Goal: Check status: Check status

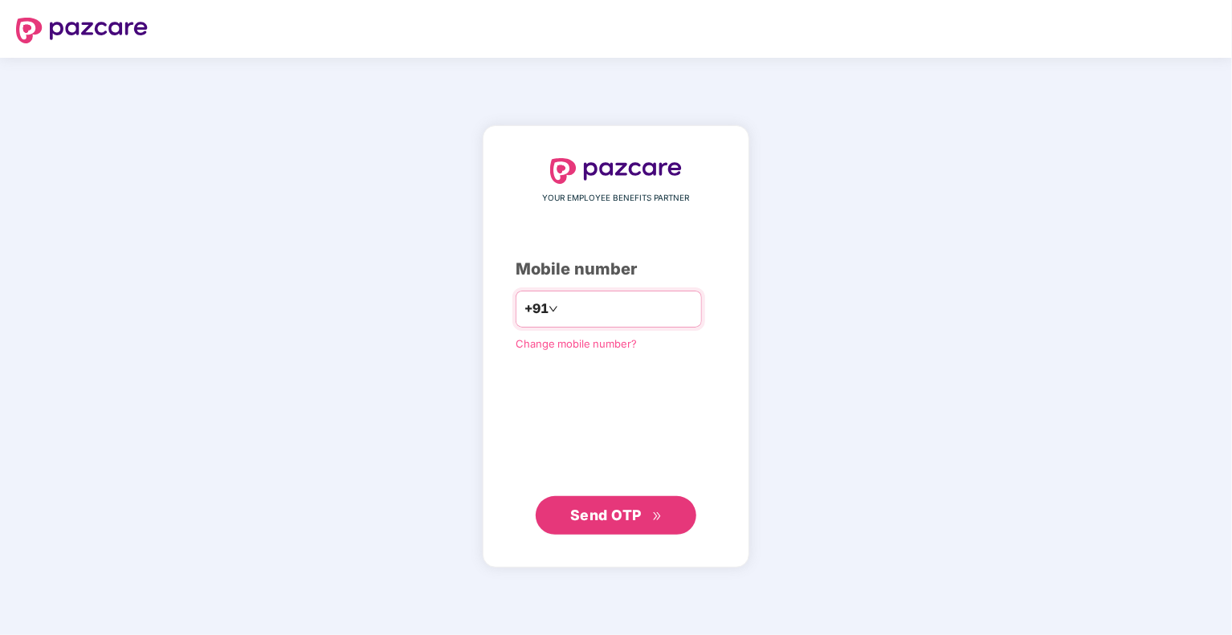
type input "**********"
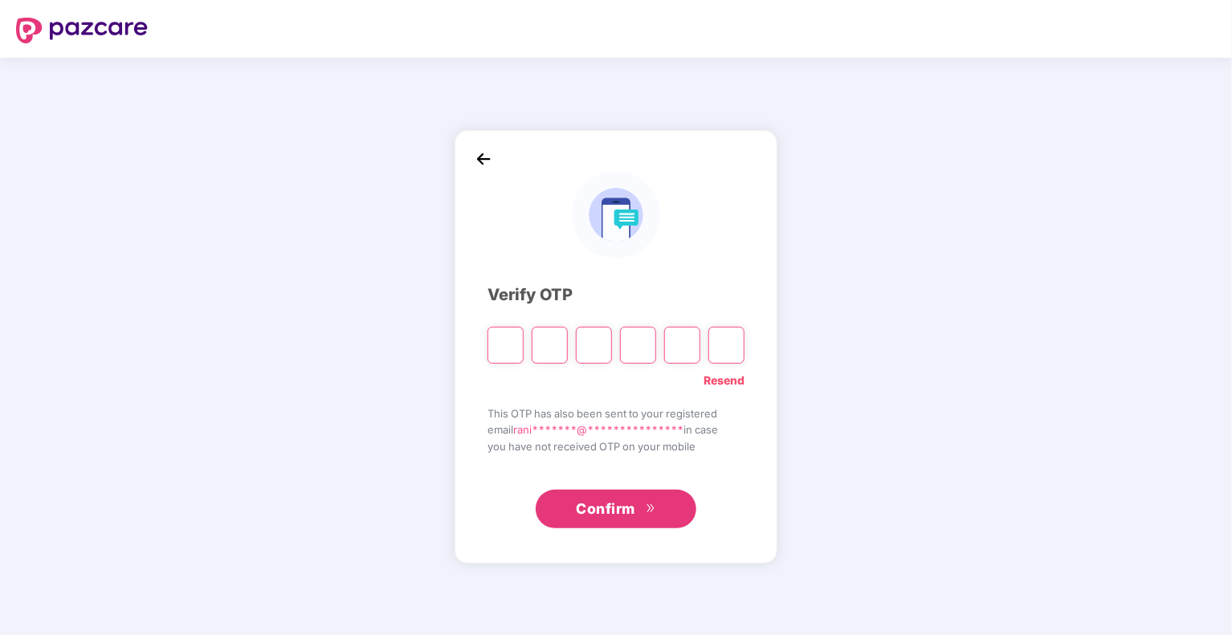
type input "*"
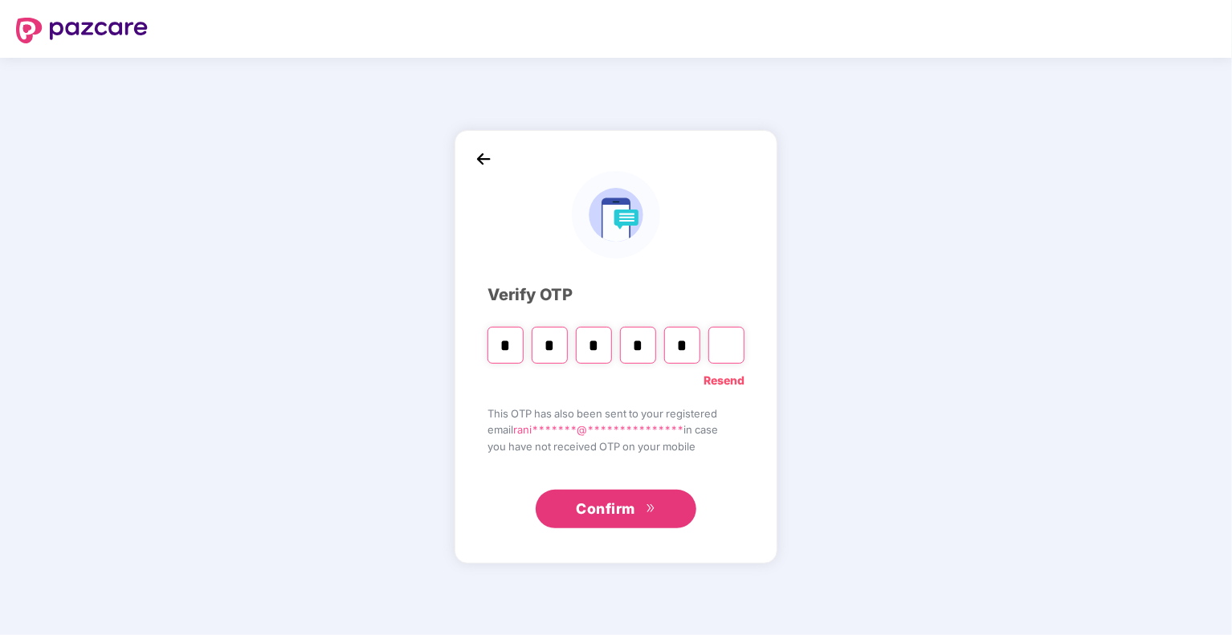
type input "*"
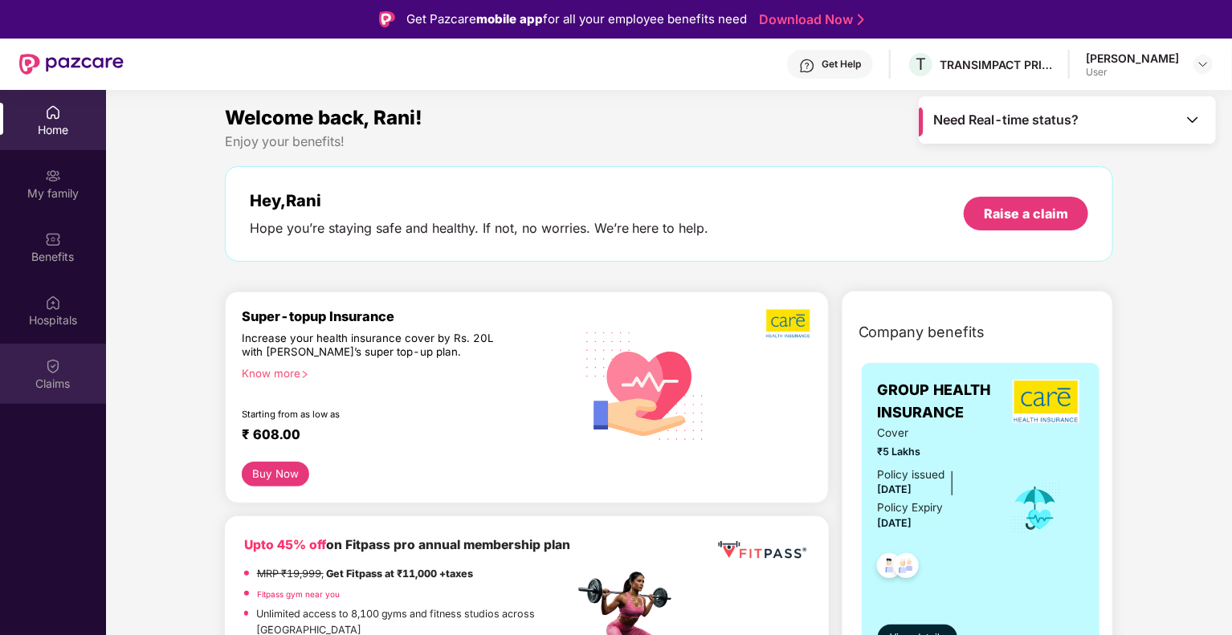
click at [57, 376] on div "Claims" at bounding box center [53, 384] width 106 height 16
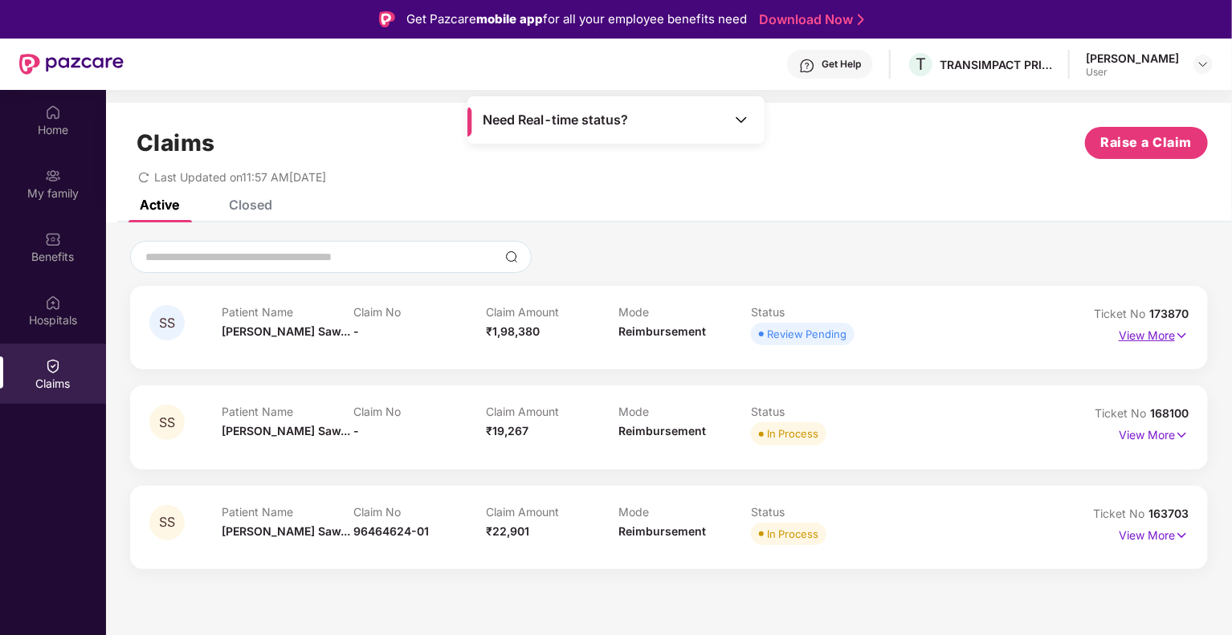
click at [1185, 334] on img at bounding box center [1182, 336] width 14 height 18
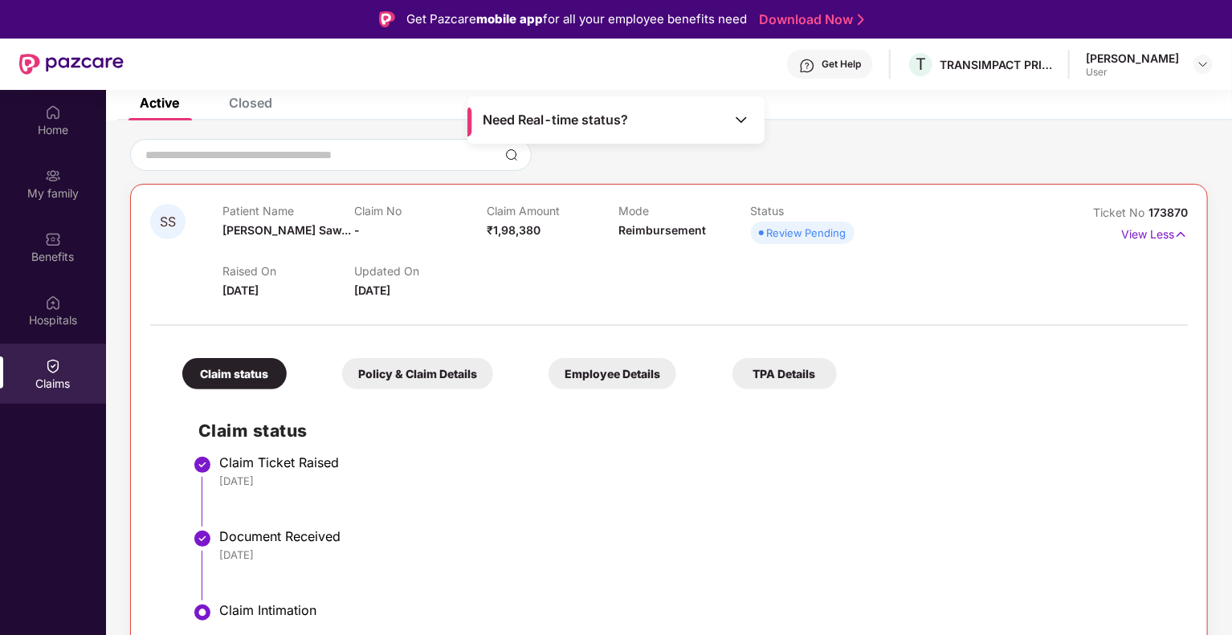
scroll to position [98, 0]
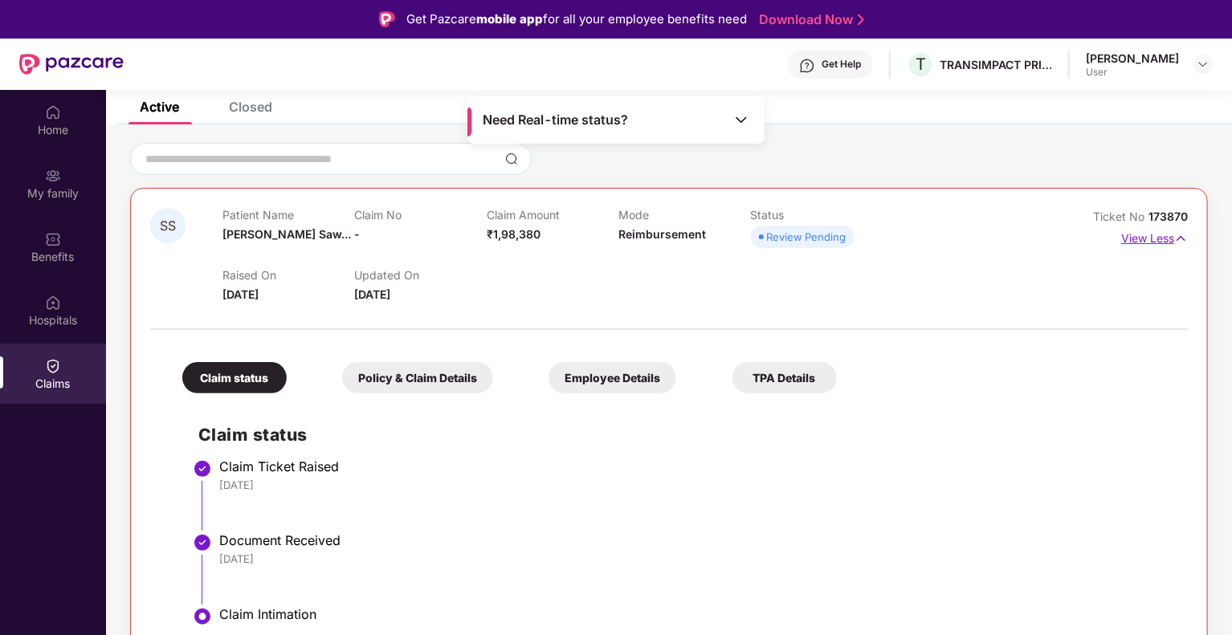
click at [1174, 234] on img at bounding box center [1181, 239] width 14 height 18
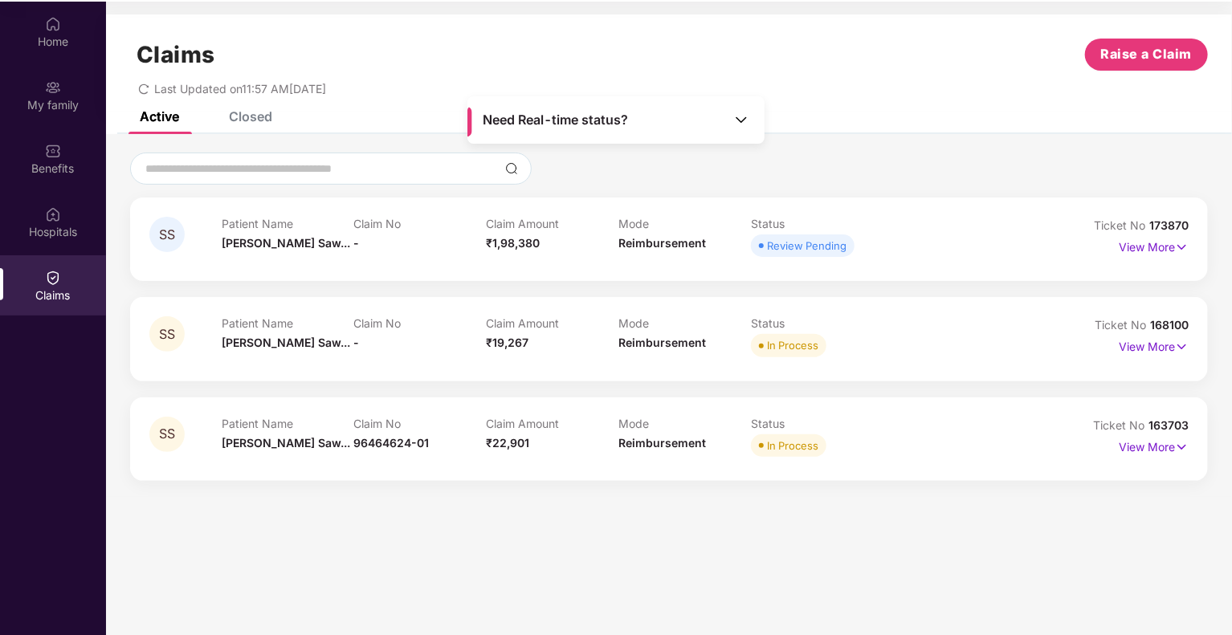
scroll to position [90, 0]
click at [1173, 246] on p "View More" at bounding box center [1154, 244] width 70 height 22
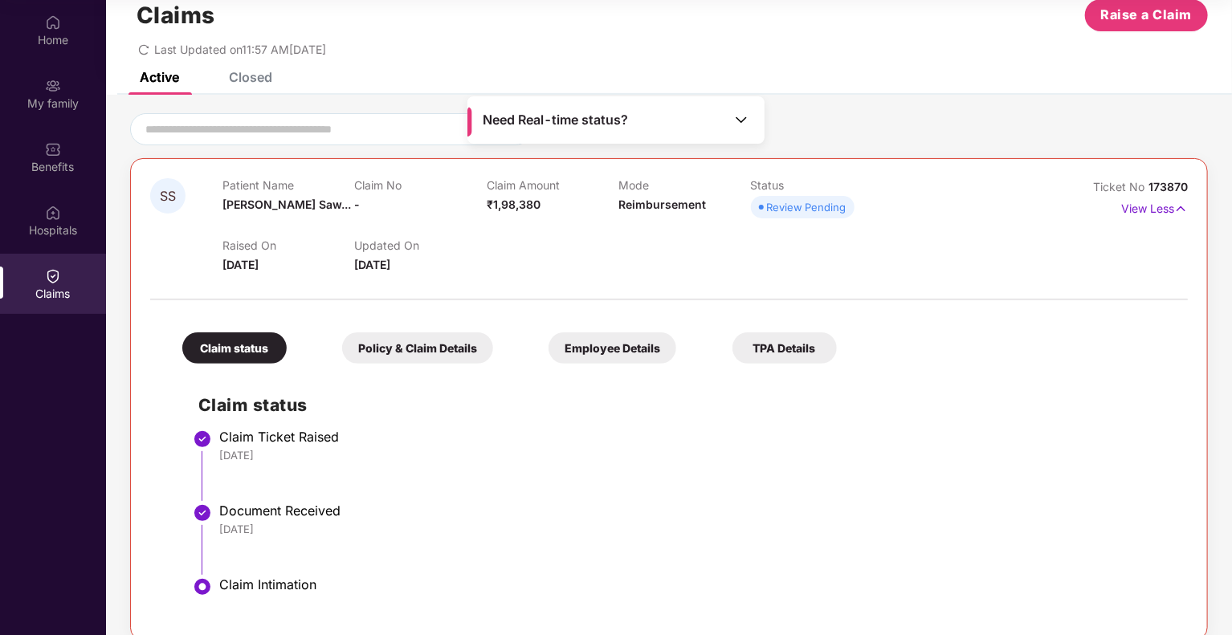
scroll to position [0, 0]
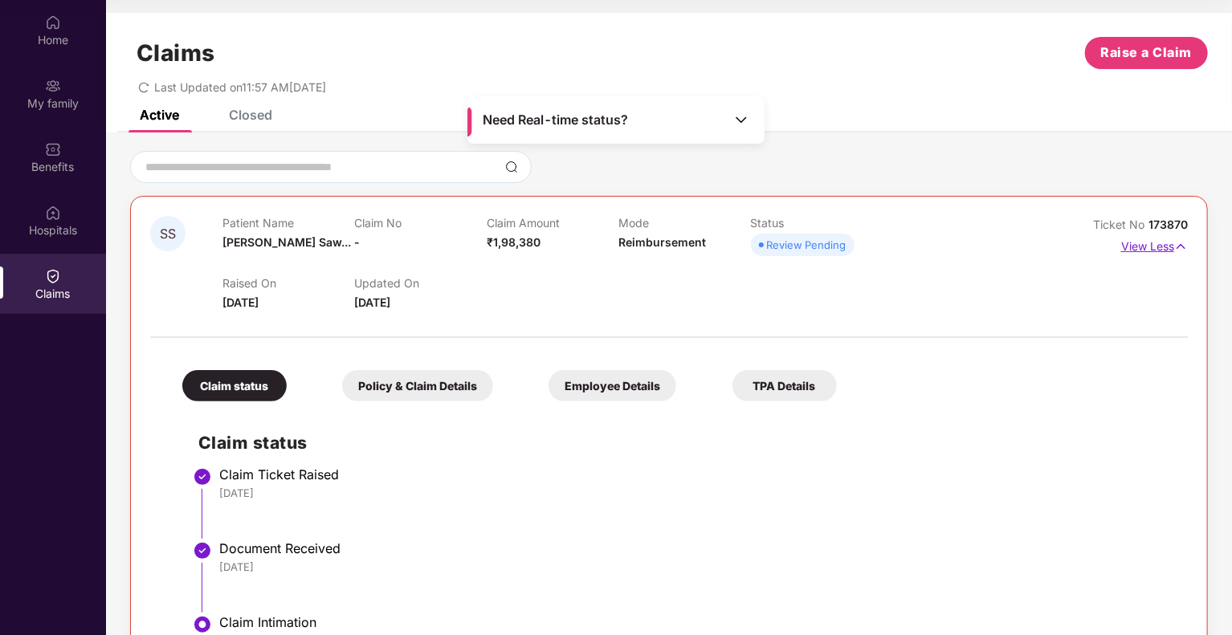
click at [1179, 245] on img at bounding box center [1181, 247] width 14 height 18
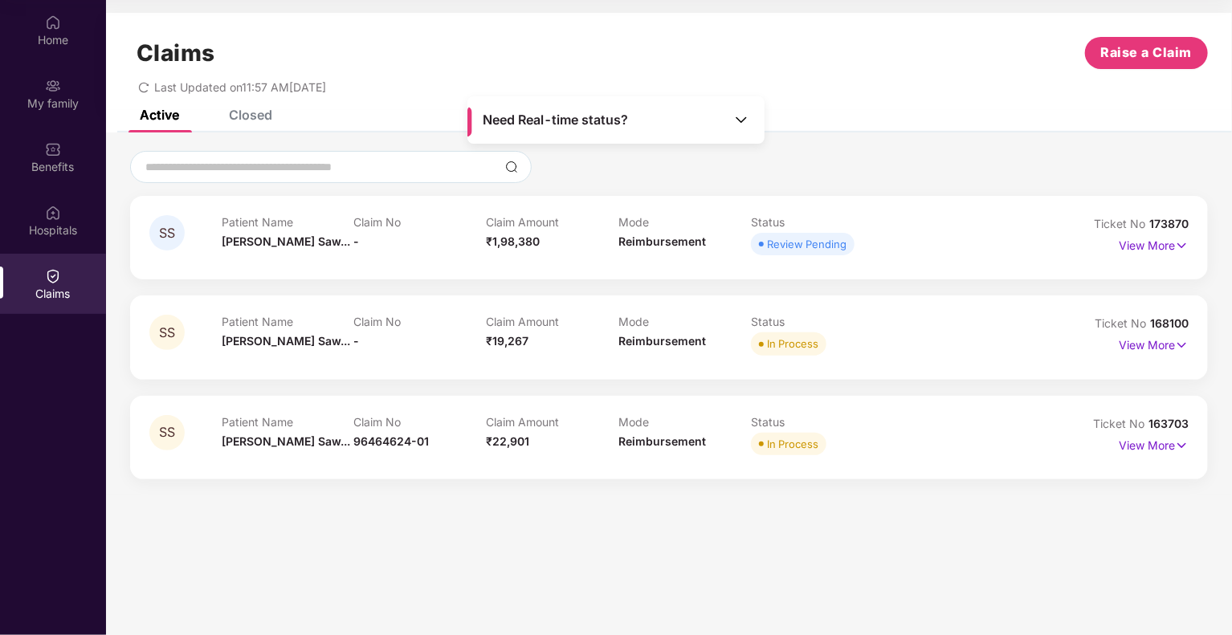
click at [837, 132] on div "Active Closed" at bounding box center [669, 121] width 1126 height 22
click at [263, 118] on div "Closed" at bounding box center [250, 115] width 43 height 16
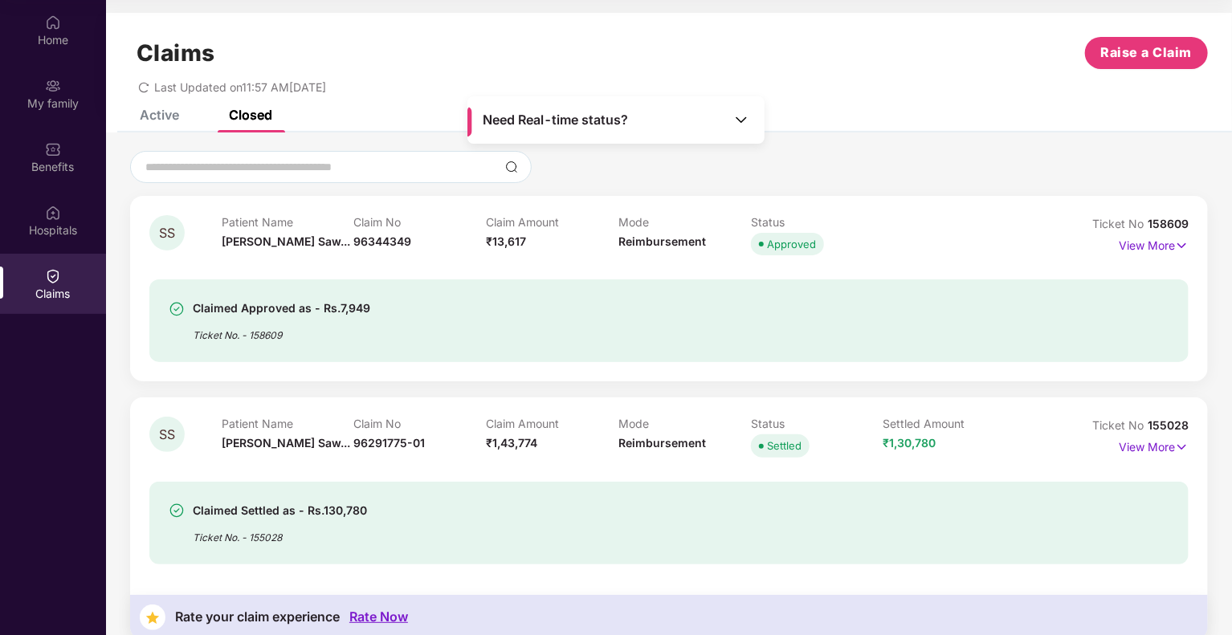
click at [161, 118] on div "Active" at bounding box center [159, 115] width 39 height 16
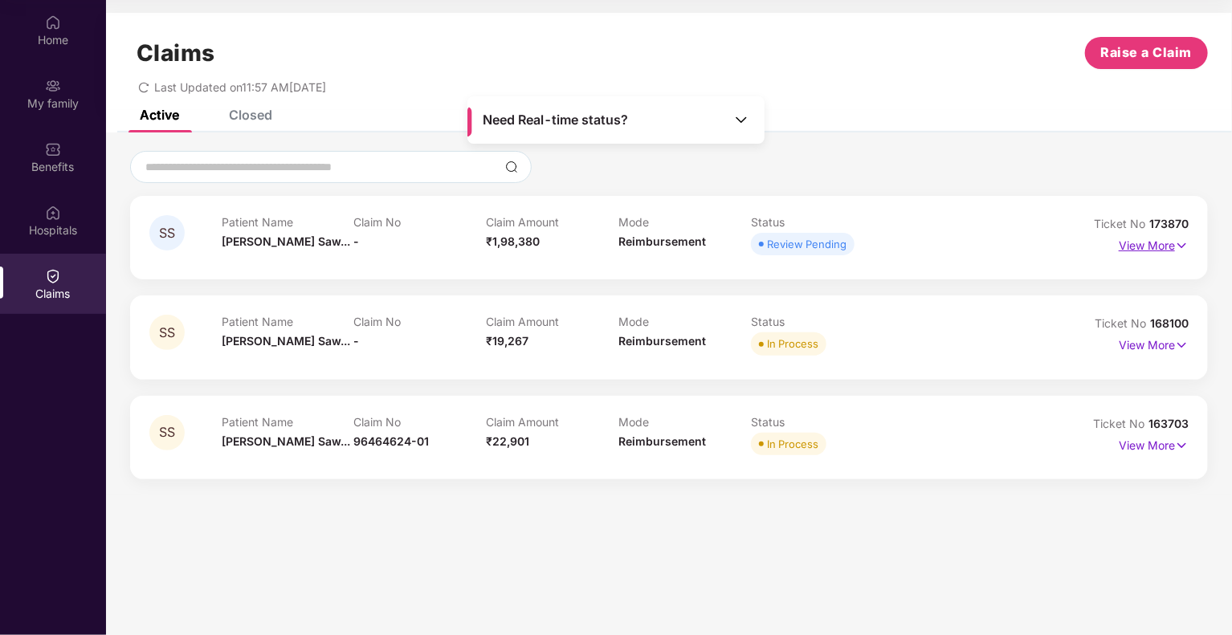
click at [1182, 241] on img at bounding box center [1182, 246] width 14 height 18
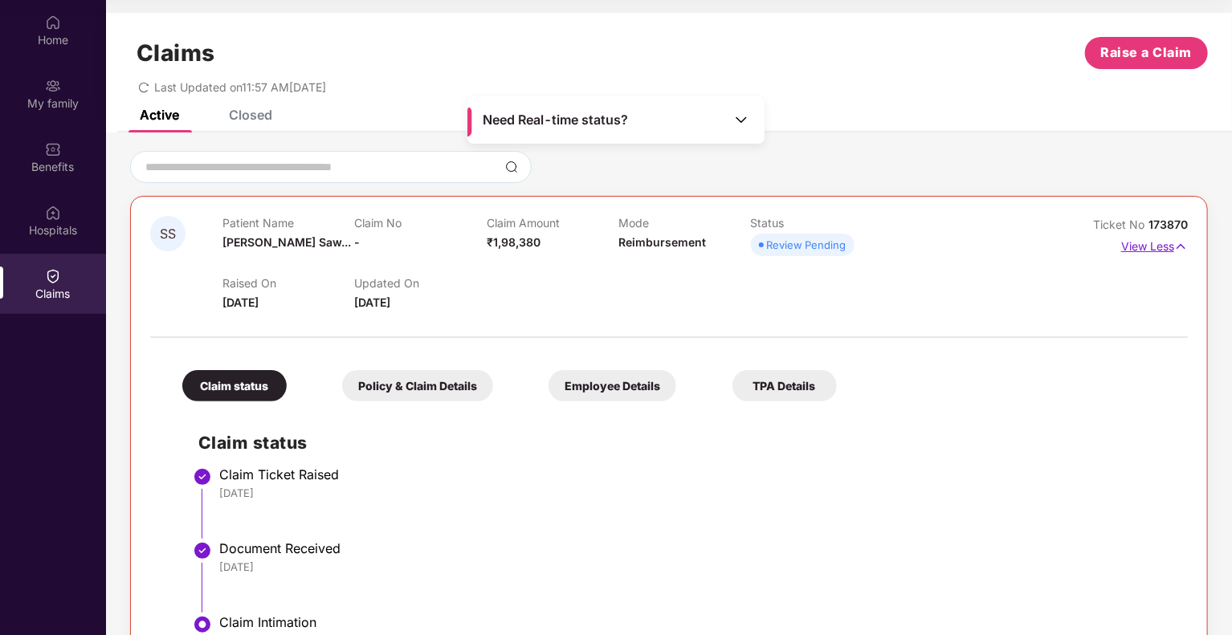
click at [1182, 241] on img at bounding box center [1181, 247] width 14 height 18
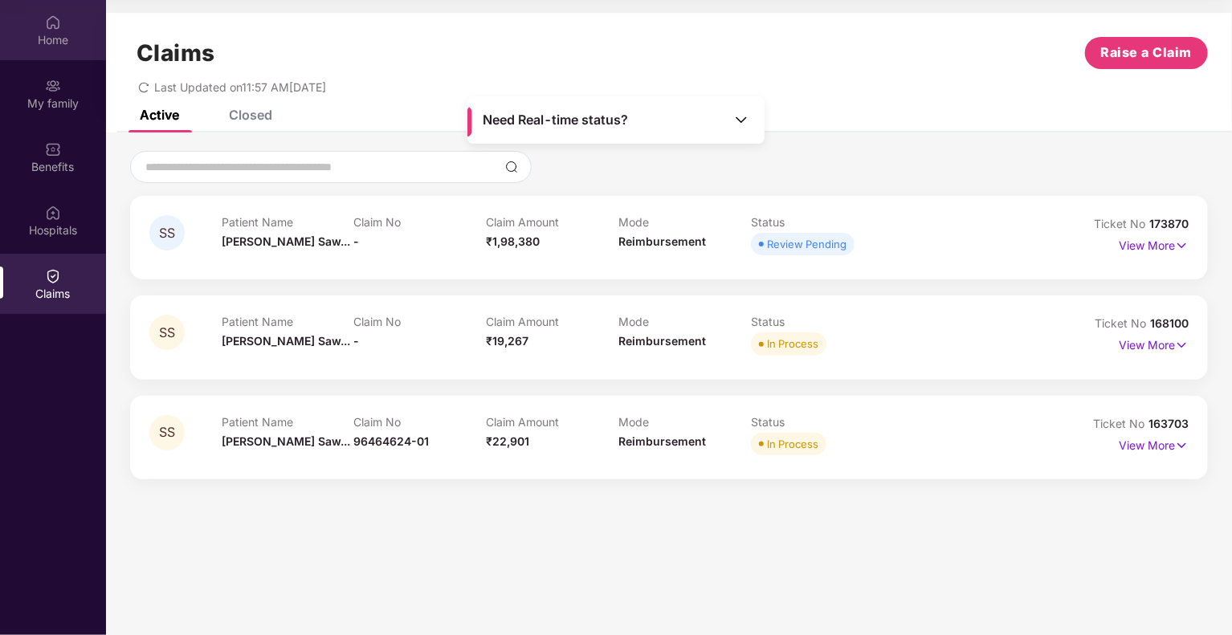
click at [51, 38] on div "Home" at bounding box center [53, 40] width 106 height 16
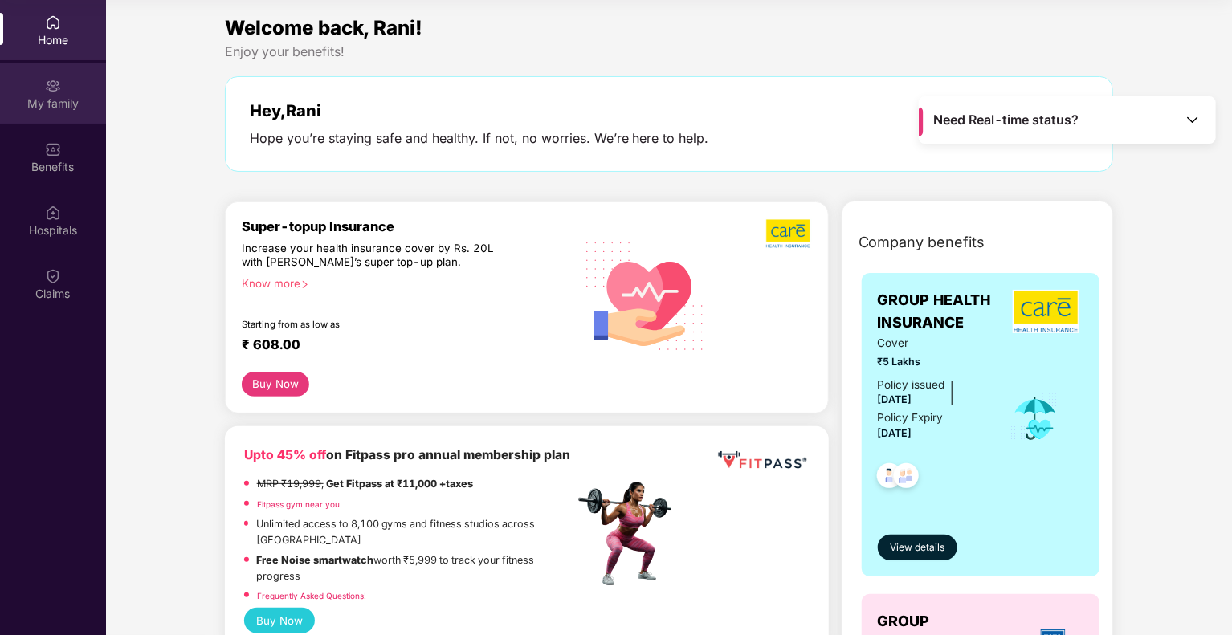
click at [63, 89] on div "My family" at bounding box center [53, 93] width 106 height 60
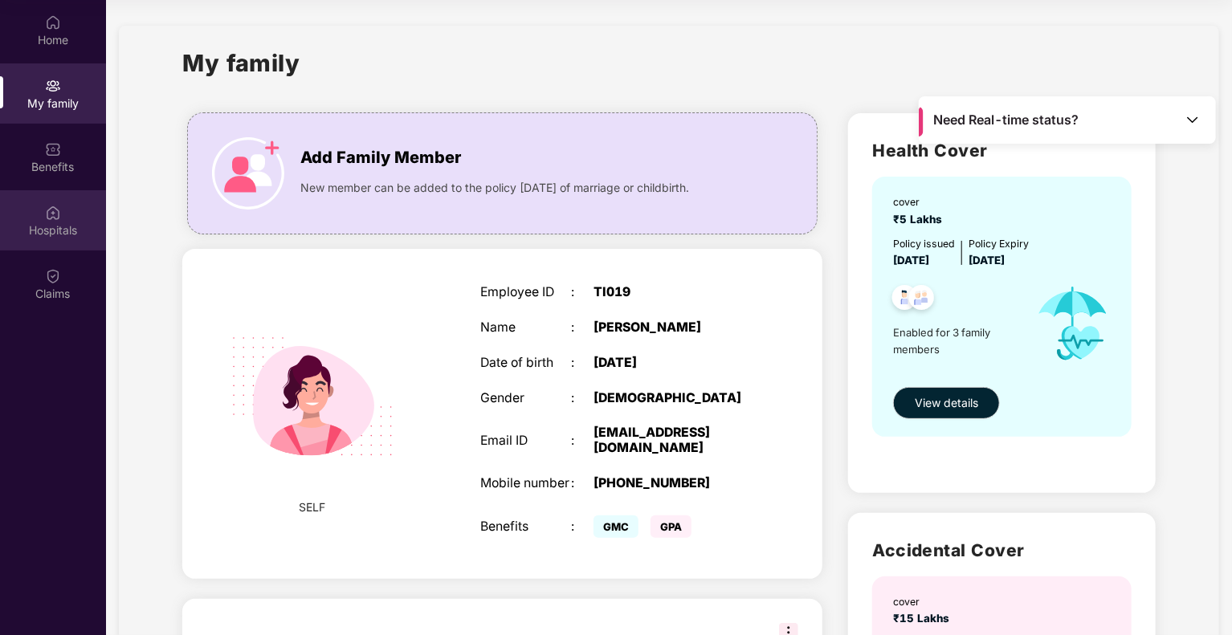
click at [66, 224] on div "Hospitals" at bounding box center [53, 230] width 106 height 16
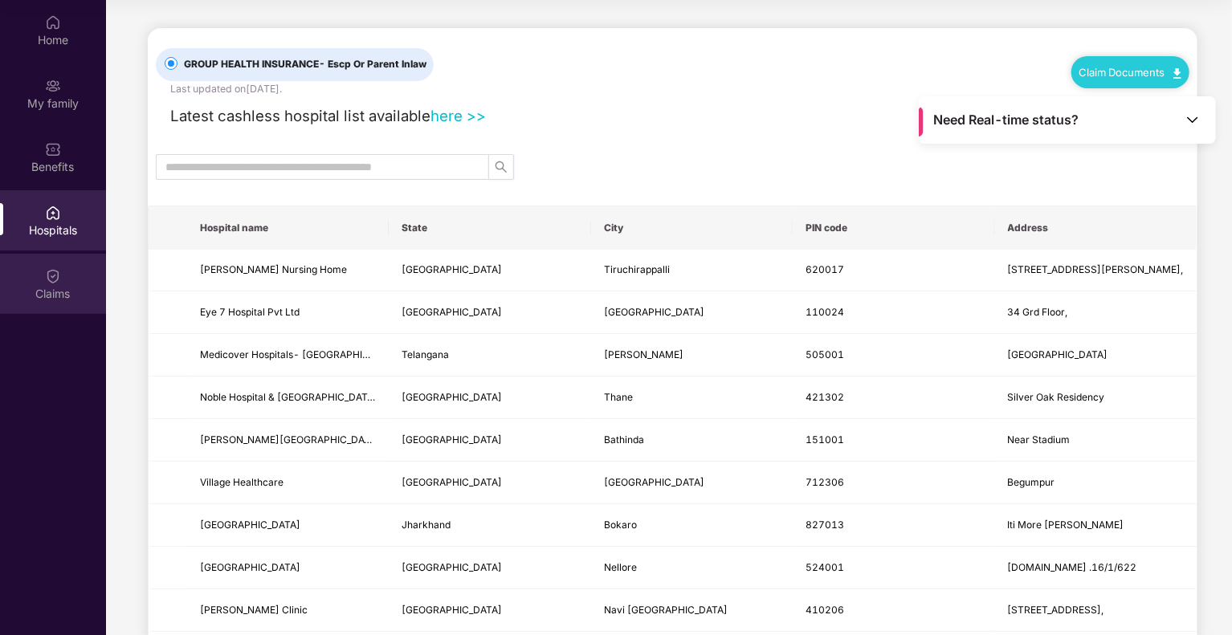
click at [51, 286] on div "Claims" at bounding box center [53, 294] width 106 height 16
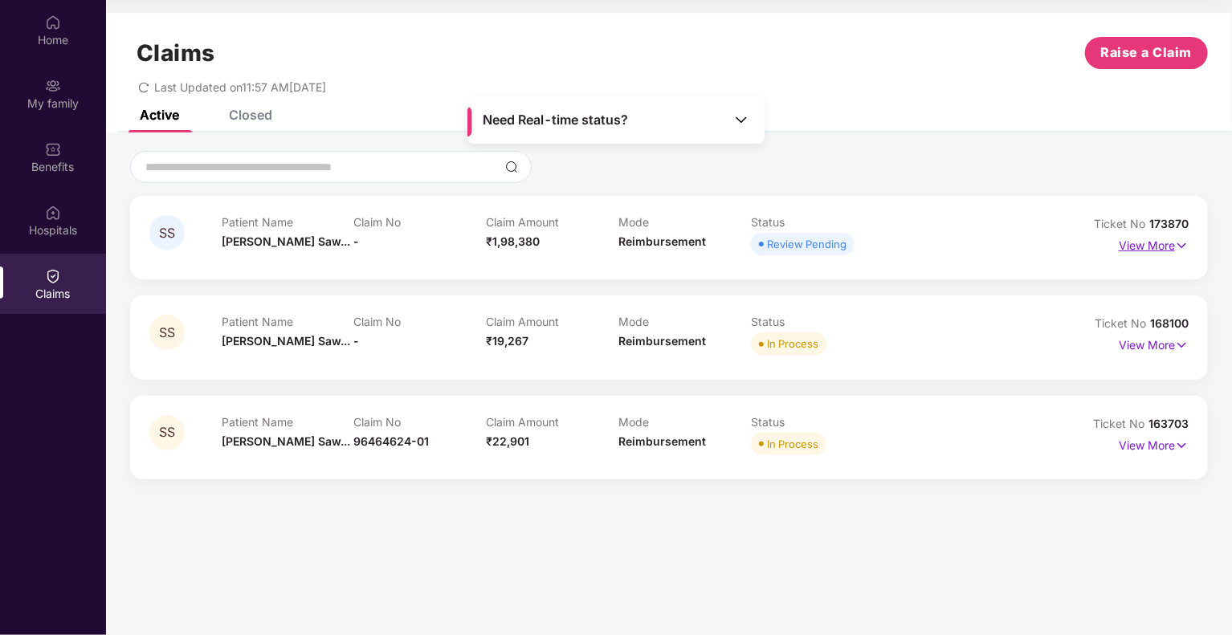
click at [1180, 248] on img at bounding box center [1182, 246] width 14 height 18
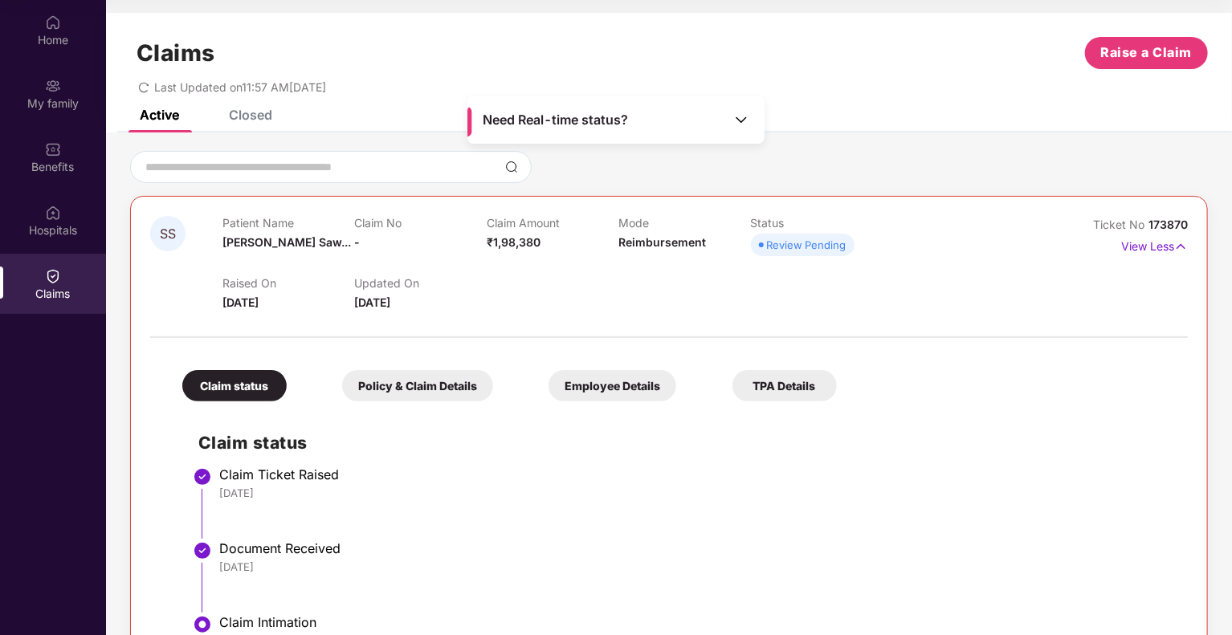
scroll to position [259, 0]
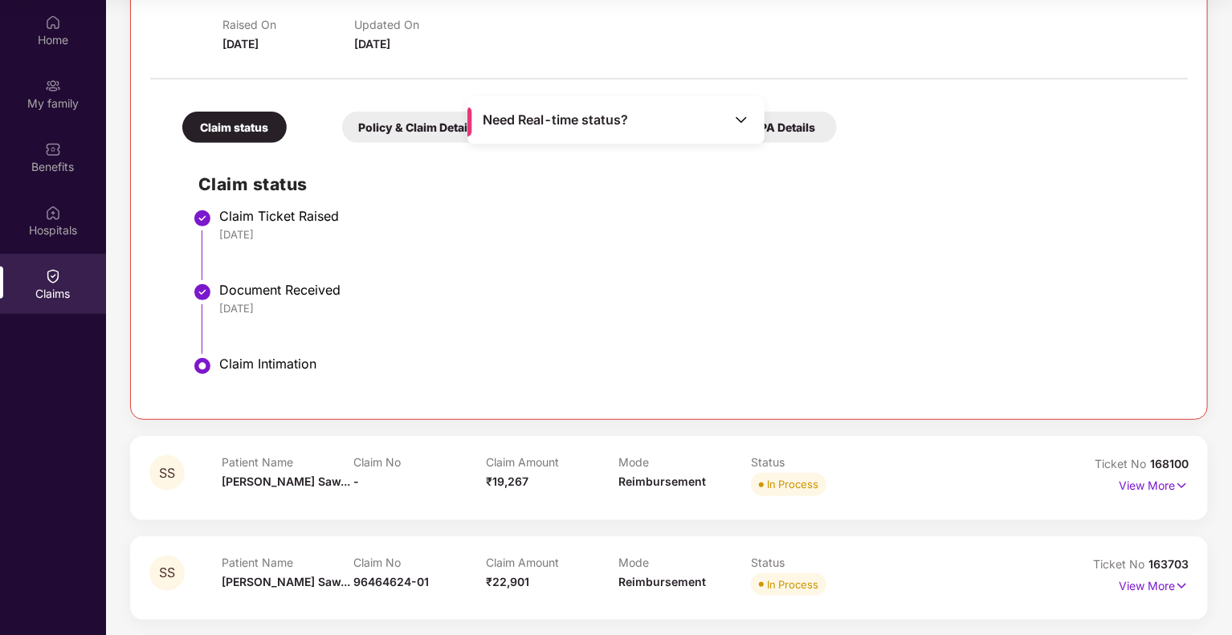
click at [1231, 150] on div "SS Patient Name [PERSON_NAME]... Claim No - Claim Amount ₹1,98,380 Mode Reimbur…" at bounding box center [669, 256] width 1126 height 728
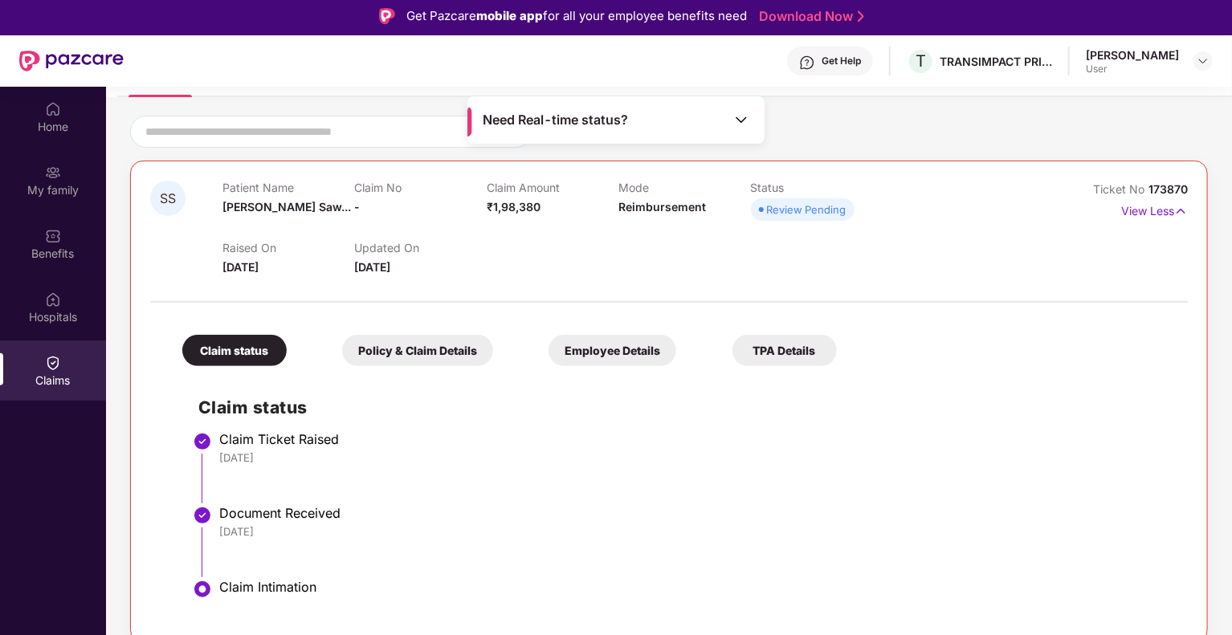
scroll to position [0, 0]
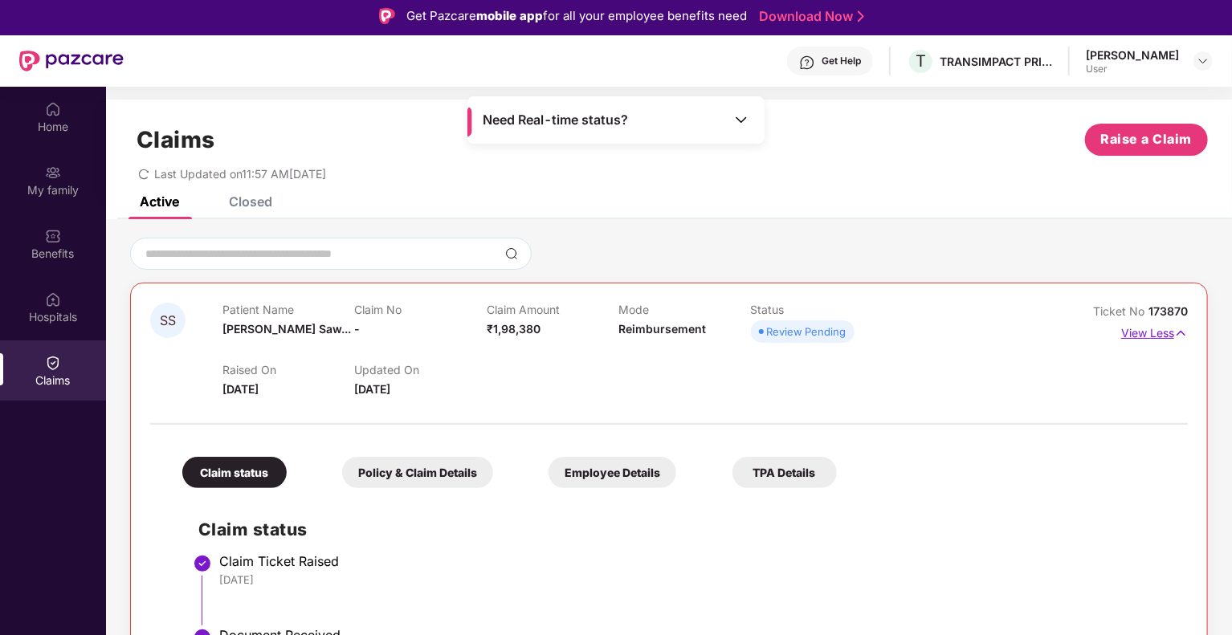
click at [1180, 338] on img at bounding box center [1181, 333] width 14 height 18
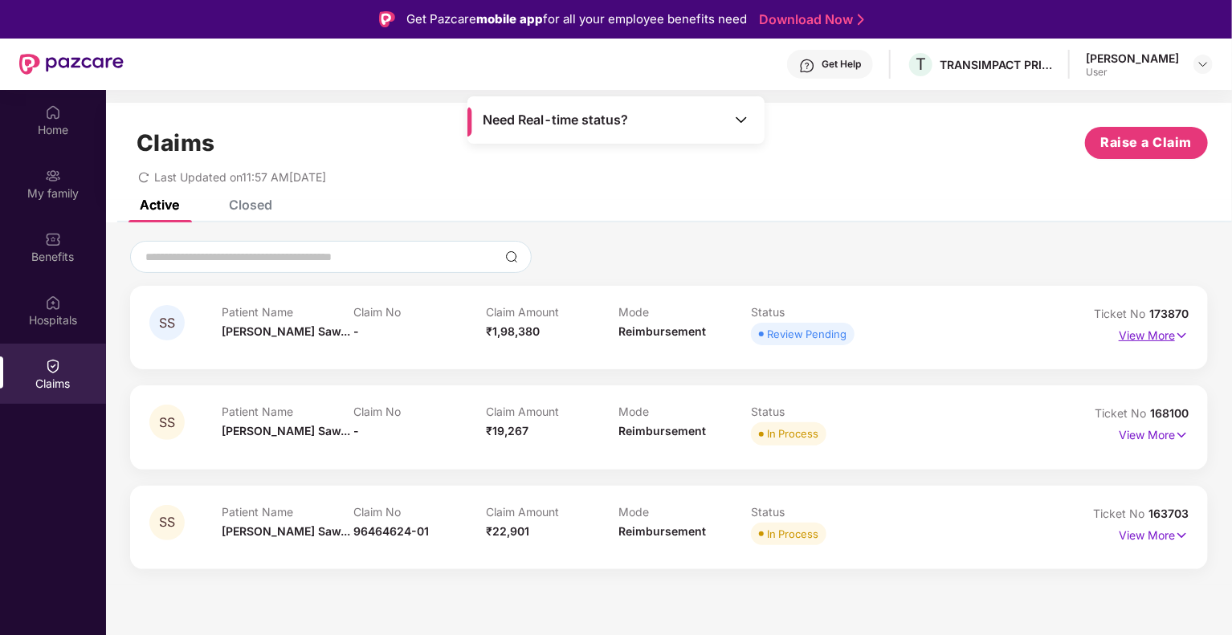
click at [1182, 333] on img at bounding box center [1182, 336] width 14 height 18
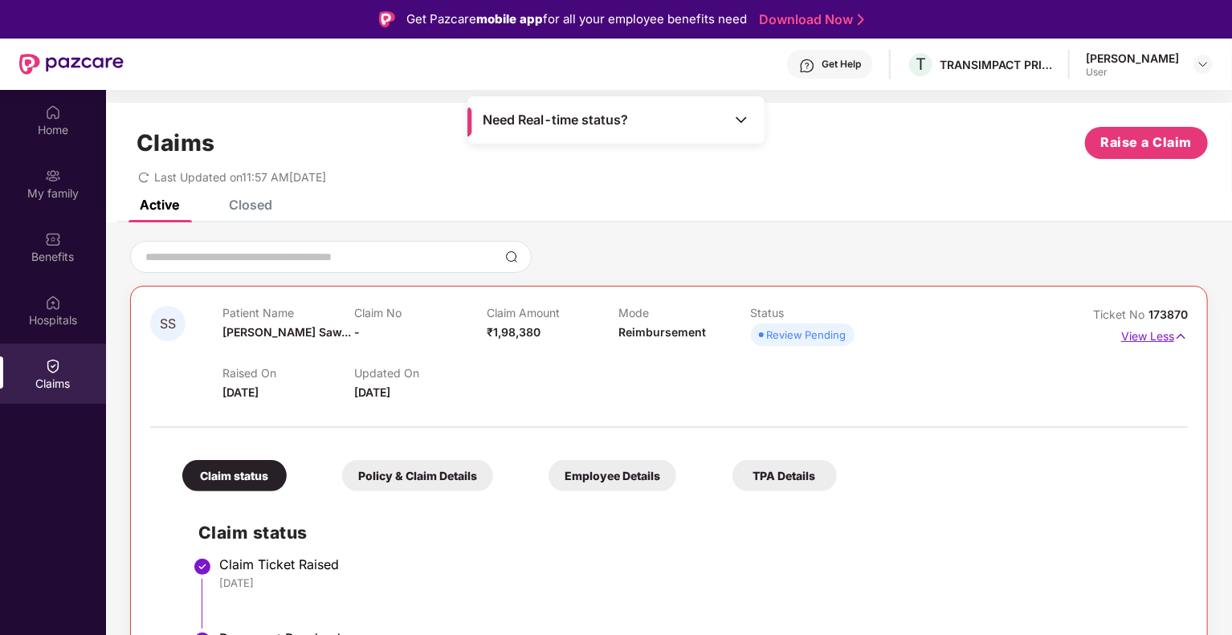
click at [1180, 332] on img at bounding box center [1181, 337] width 14 height 18
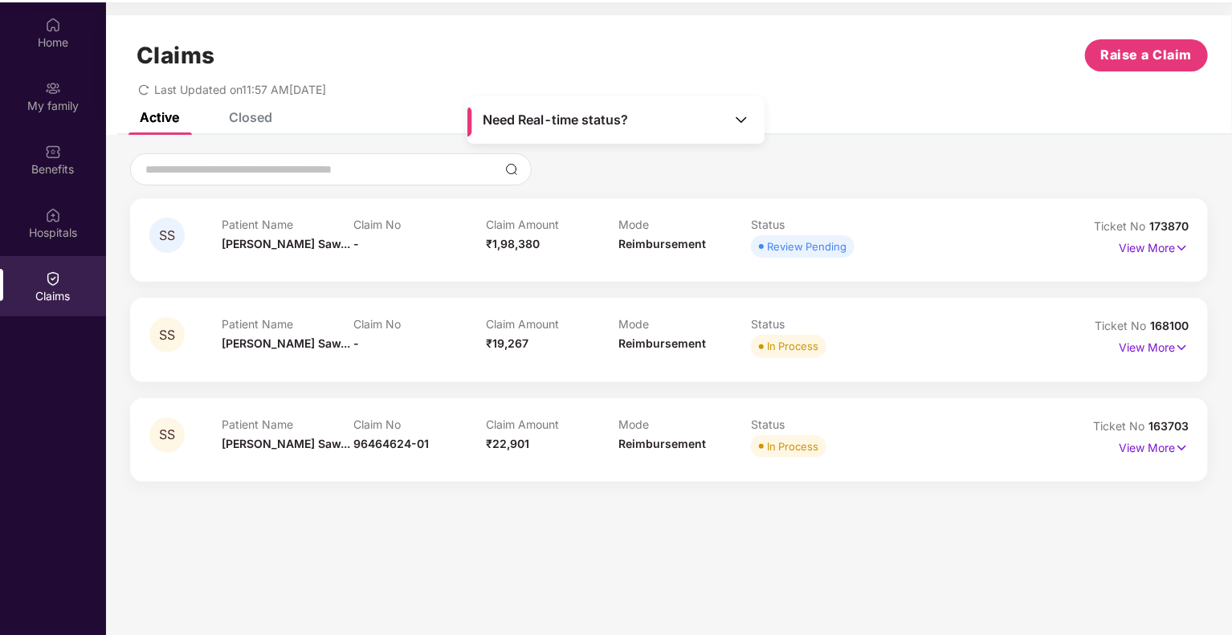
scroll to position [90, 0]
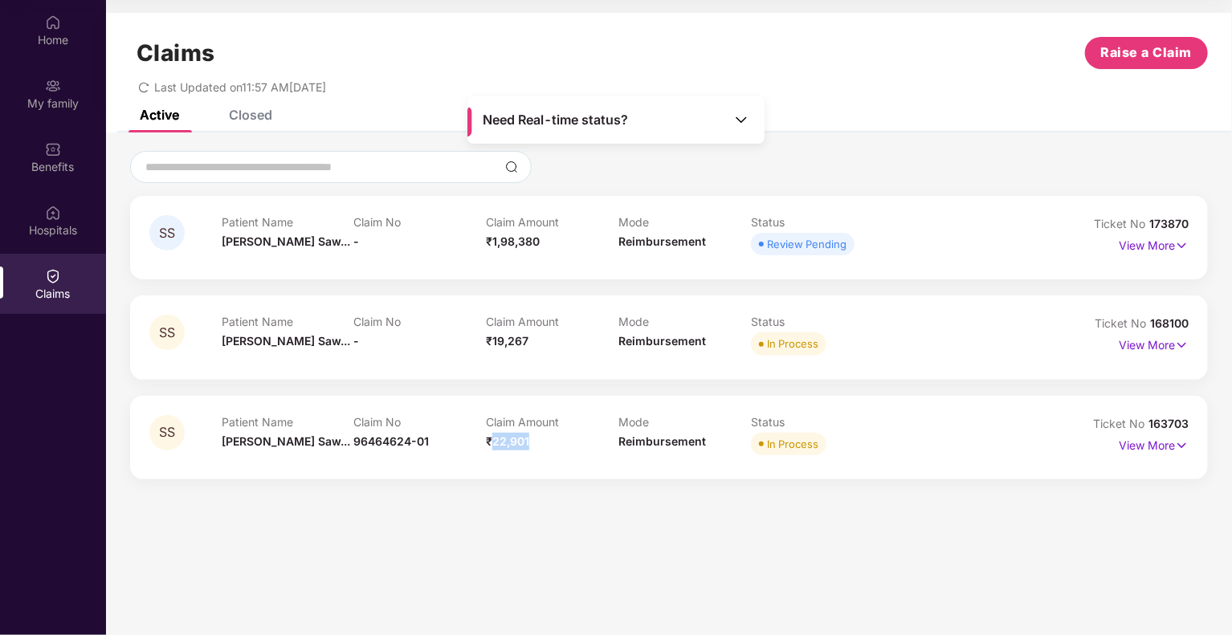
drag, startPoint x: 492, startPoint y: 442, endPoint x: 541, endPoint y: 443, distance: 48.2
click at [541, 443] on div "Claim Amount ₹22,901" at bounding box center [552, 437] width 133 height 44
click at [542, 443] on div "Claim Amount ₹22,901" at bounding box center [552, 437] width 133 height 44
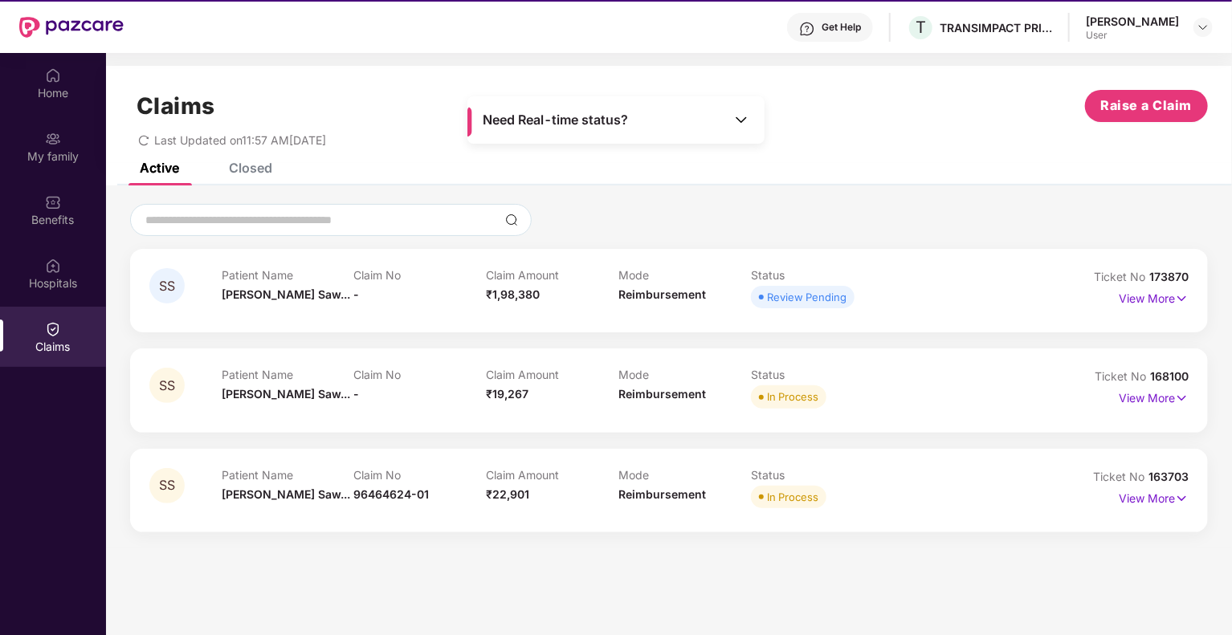
scroll to position [0, 0]
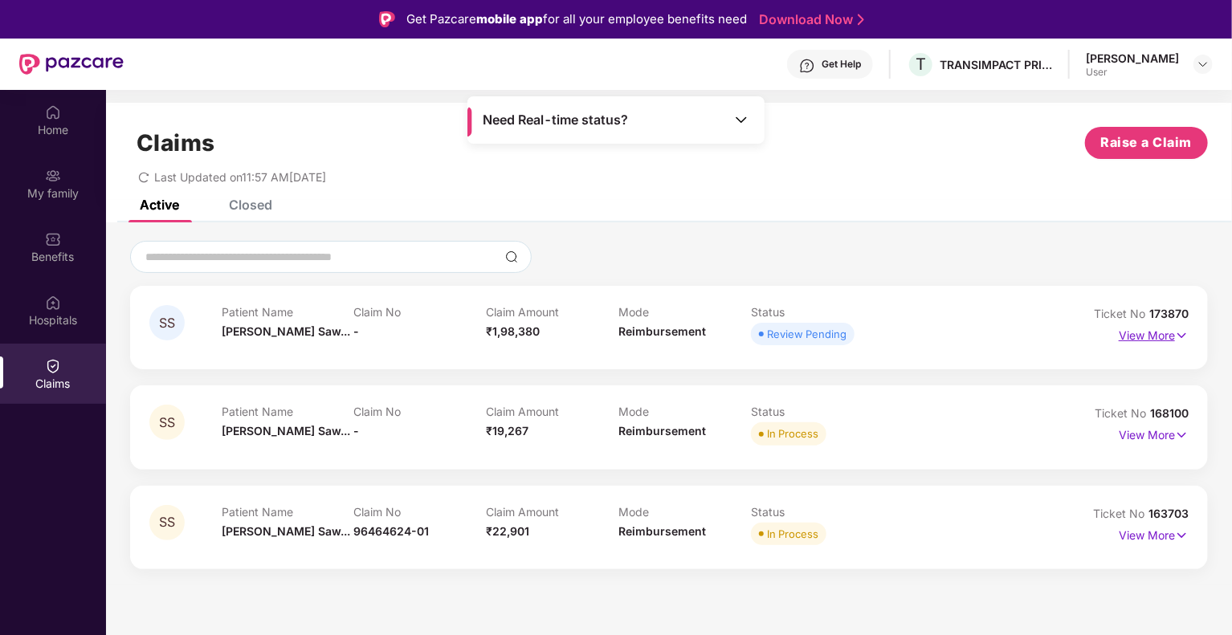
click at [1175, 333] on img at bounding box center [1182, 336] width 14 height 18
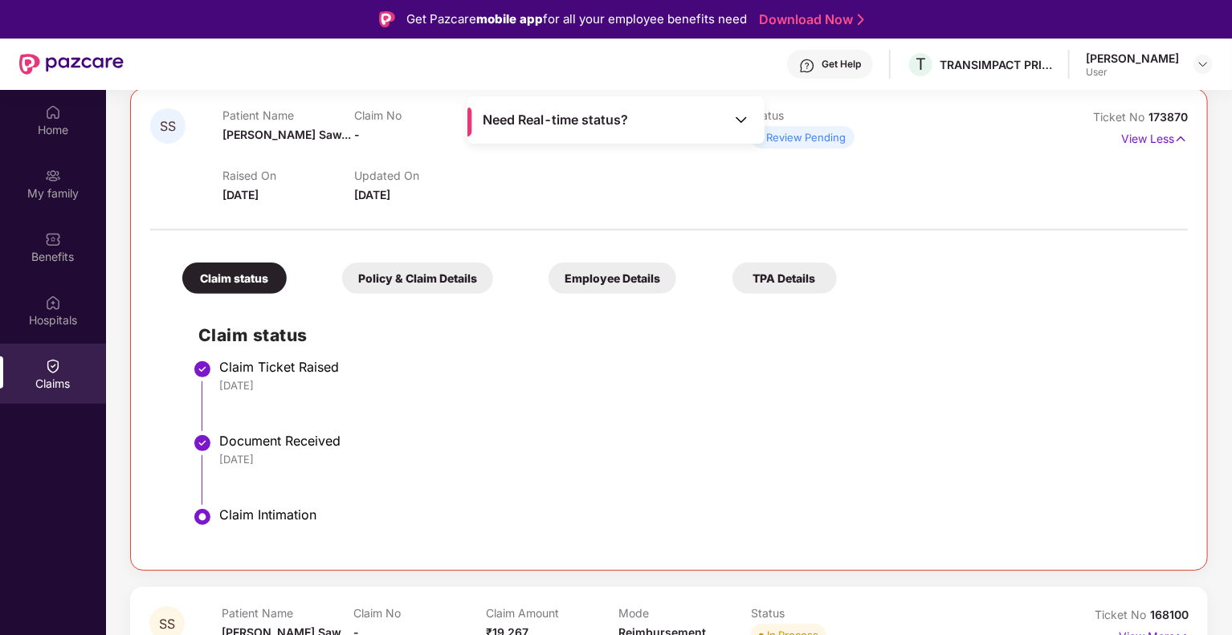
scroll to position [18, 0]
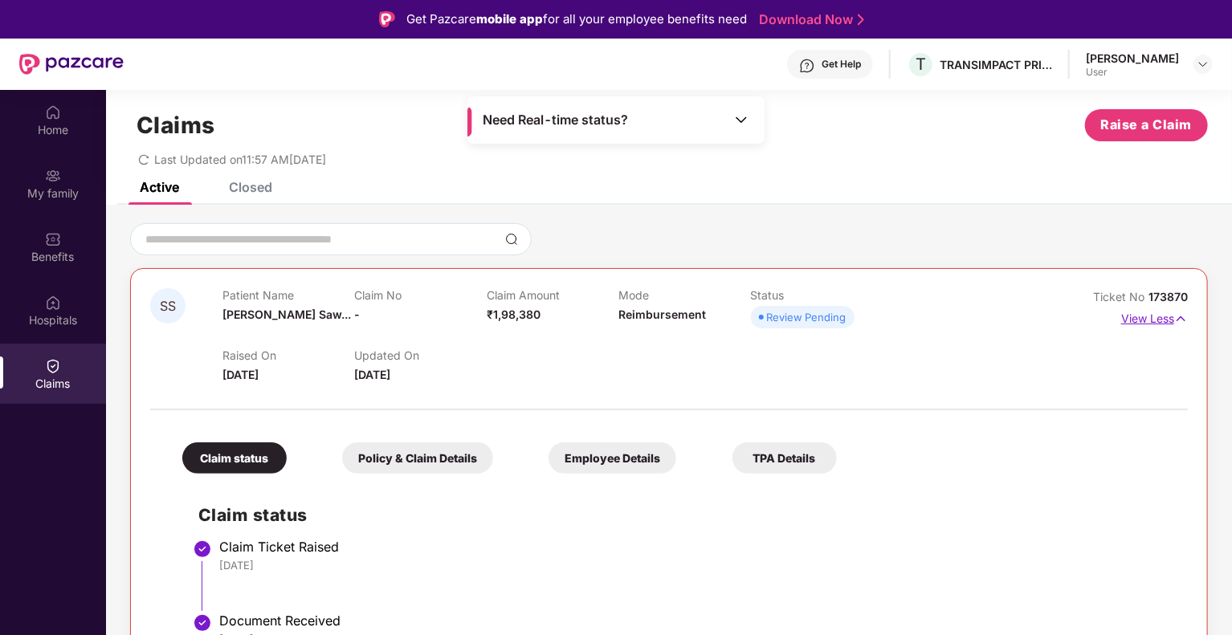
click at [1185, 320] on img at bounding box center [1181, 319] width 14 height 18
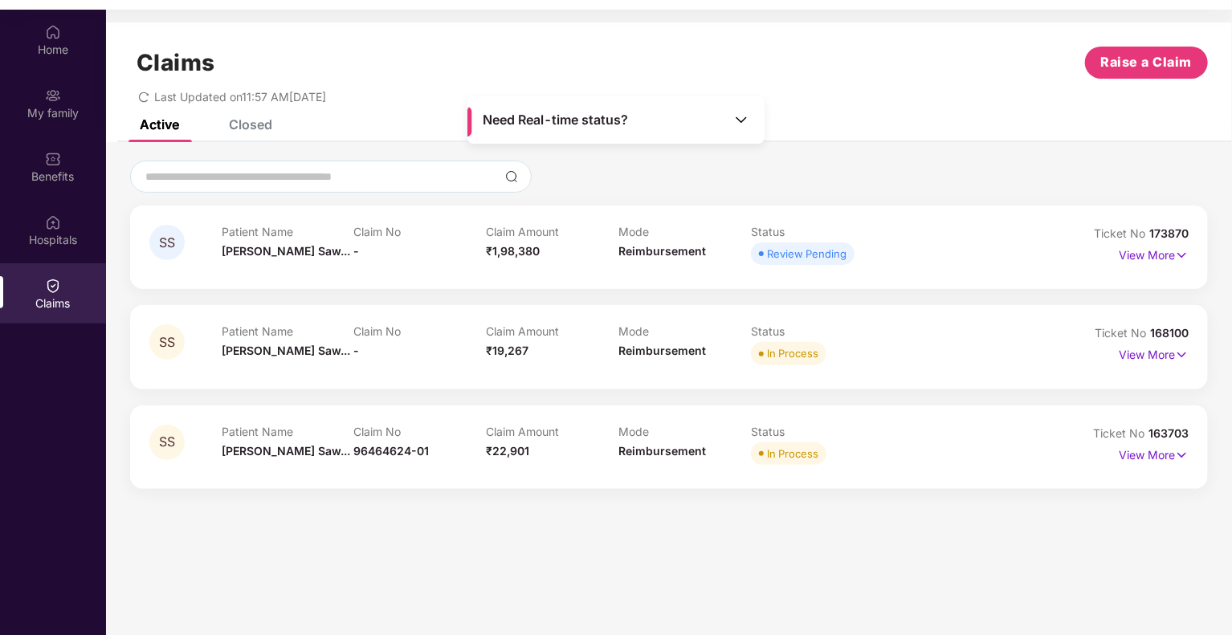
scroll to position [90, 0]
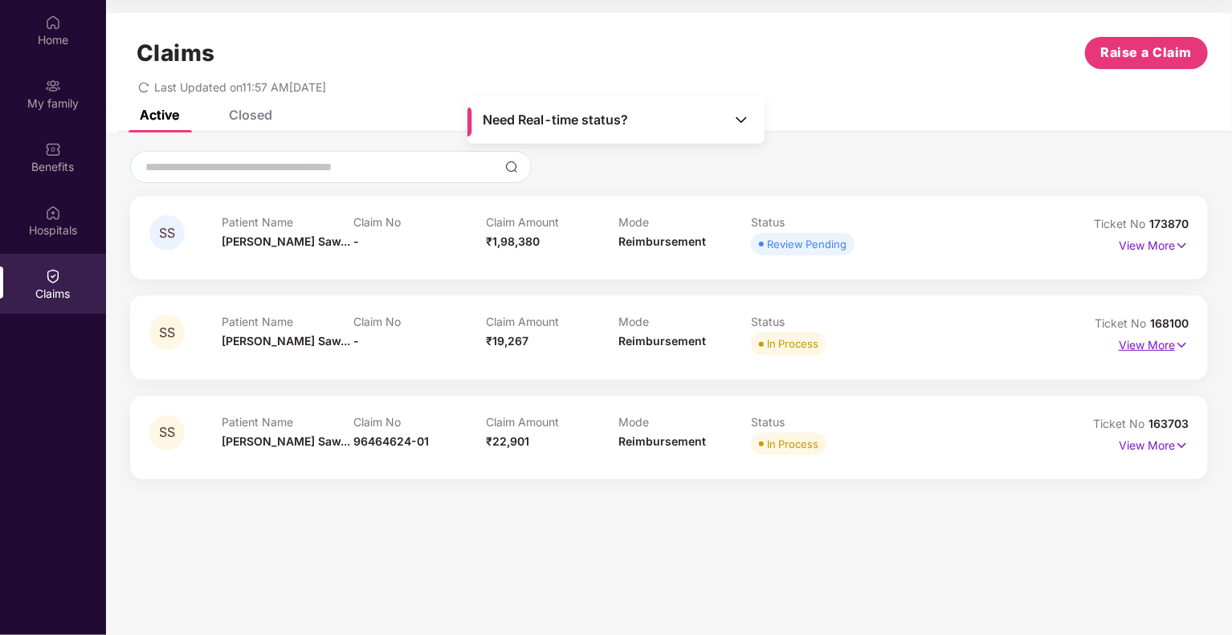
click at [1173, 343] on p "View More" at bounding box center [1154, 344] width 70 height 22
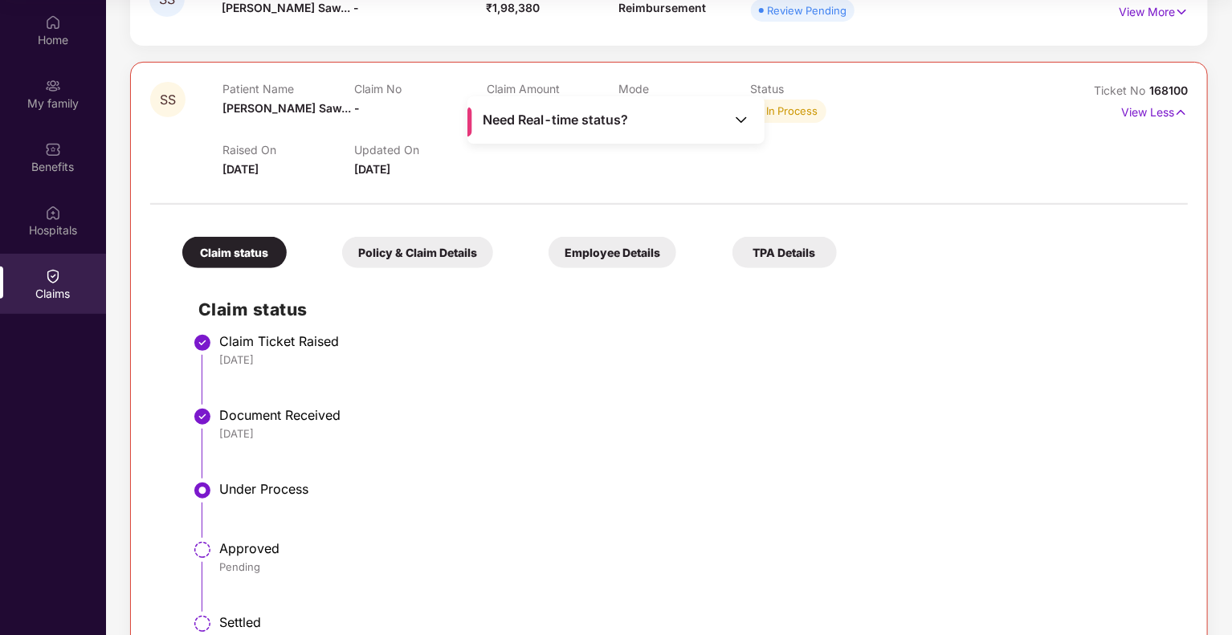
scroll to position [231, 0]
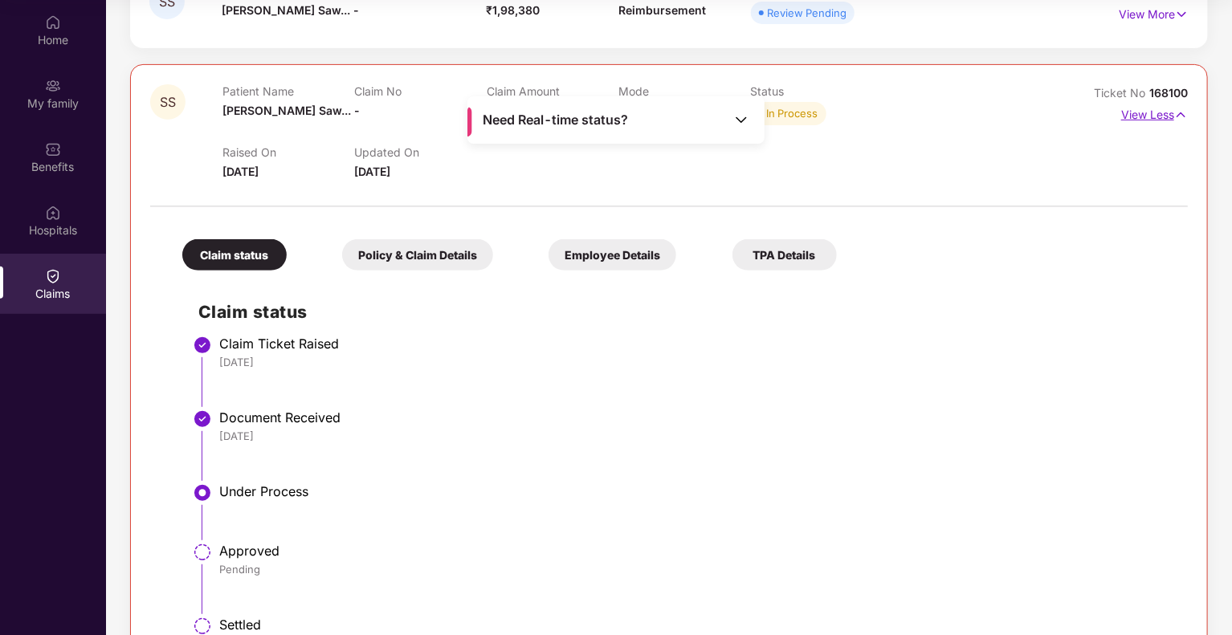
click at [1174, 111] on img at bounding box center [1181, 115] width 14 height 18
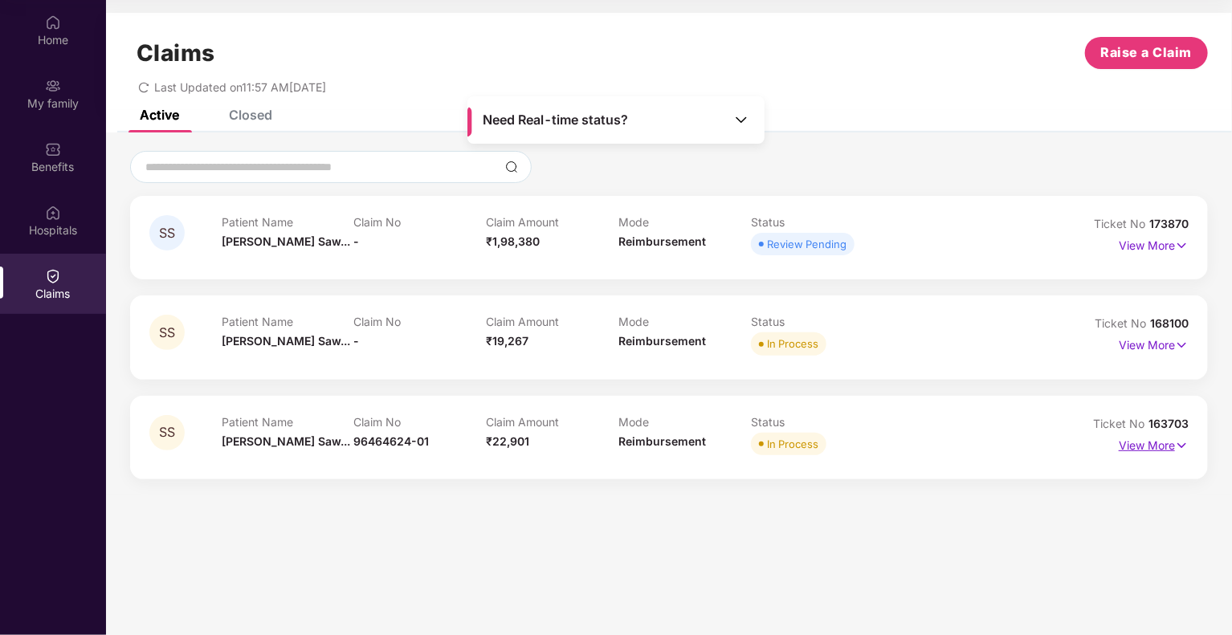
click at [1183, 446] on img at bounding box center [1182, 446] width 14 height 18
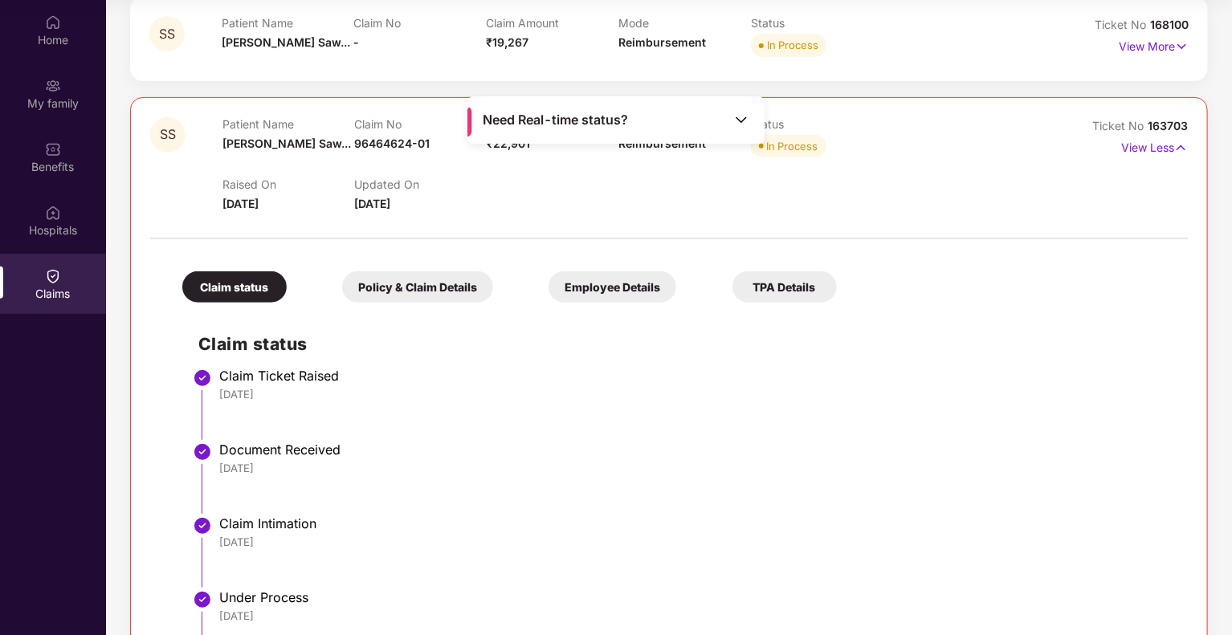
scroll to position [280, 0]
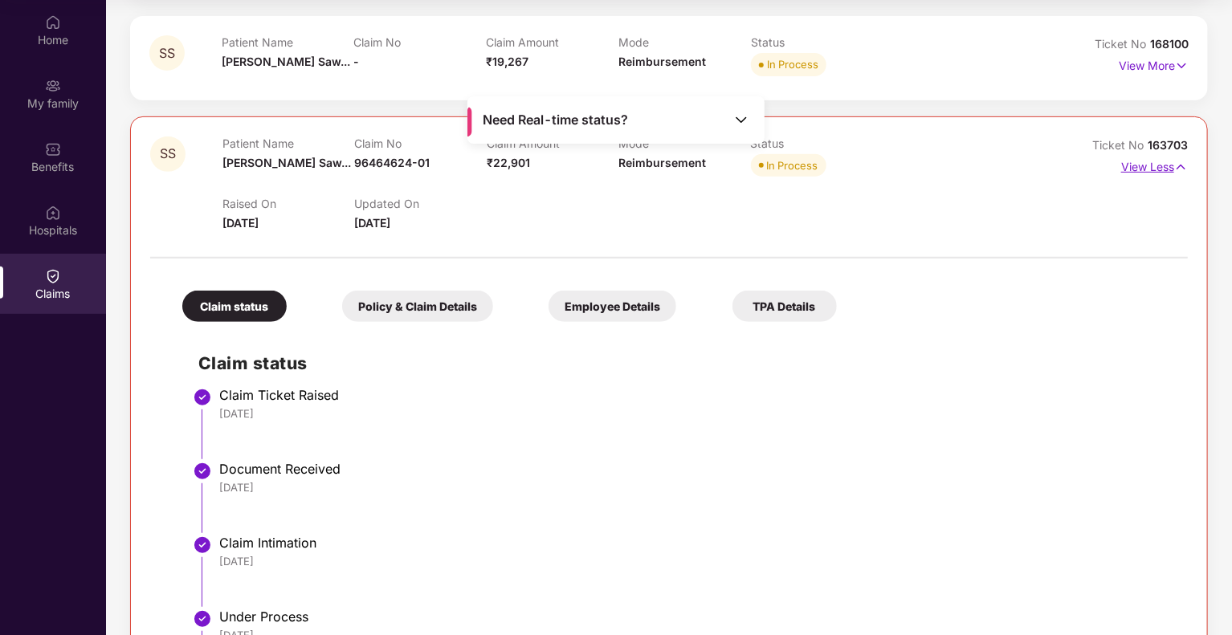
click at [1182, 167] on img at bounding box center [1181, 167] width 14 height 18
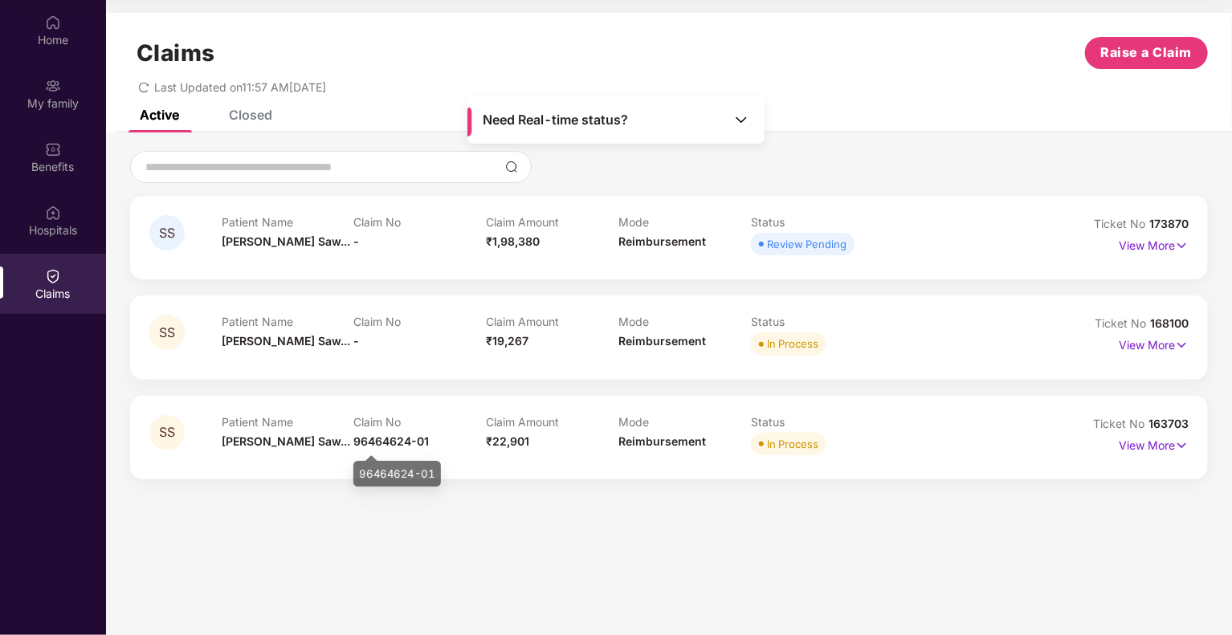
click at [397, 441] on span "96464624-01" at bounding box center [392, 442] width 76 height 14
click at [445, 440] on div "Claim No 96464624-01" at bounding box center [420, 437] width 133 height 44
drag, startPoint x: 445, startPoint y: 440, endPoint x: 357, endPoint y: 449, distance: 88.8
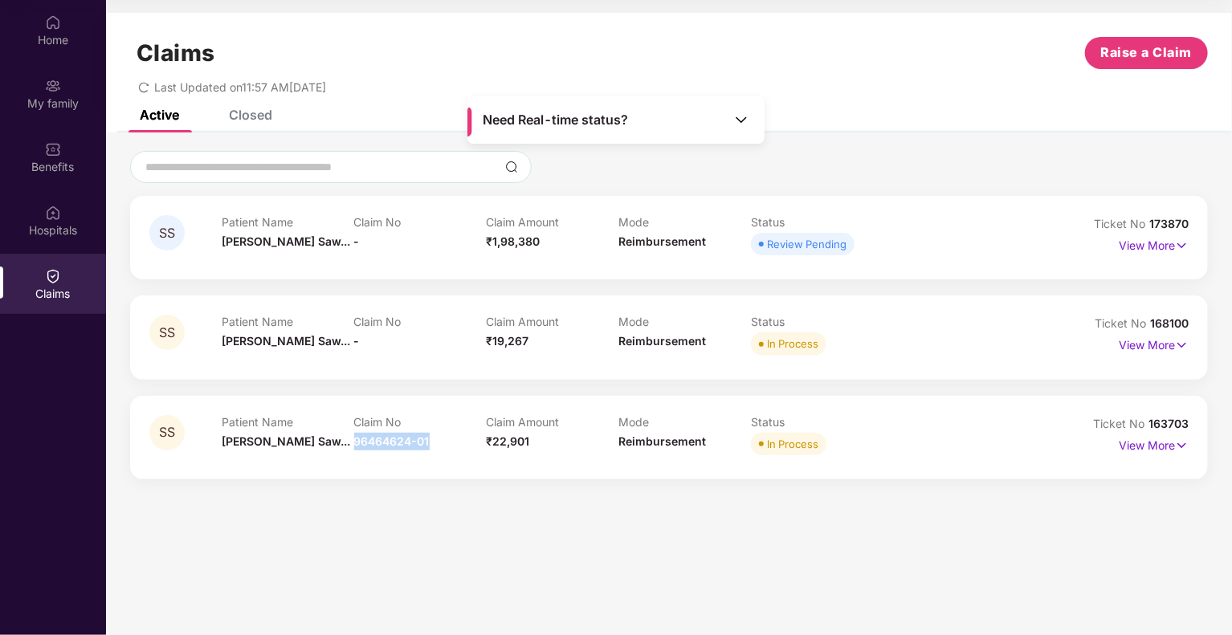
click at [357, 449] on div "Claim No 96464624-01" at bounding box center [420, 437] width 133 height 44
click at [446, 465] on div "SS Patient Name [PERSON_NAME]... Claim No 96464624-01 Claim Amount ₹22,901 Mode…" at bounding box center [669, 438] width 1078 height 84
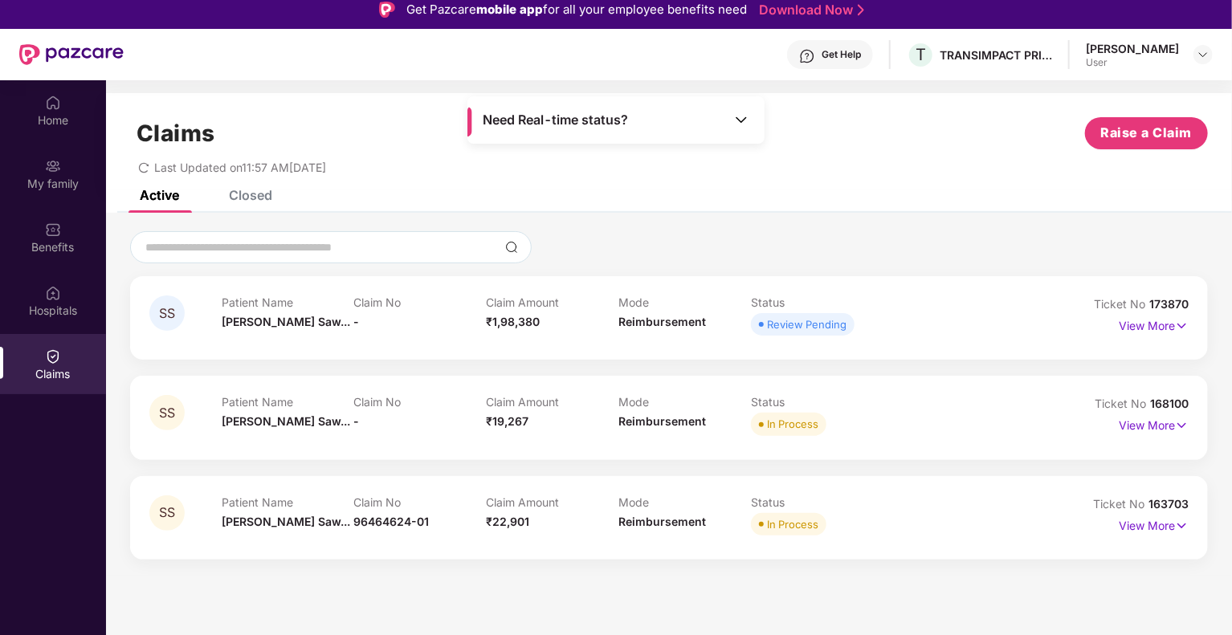
click at [239, 189] on div "Claims Raise a Claim Last Updated on 11:57 AM[DATE]" at bounding box center [669, 141] width 1126 height 97
click at [239, 194] on div "Closed" at bounding box center [250, 195] width 43 height 16
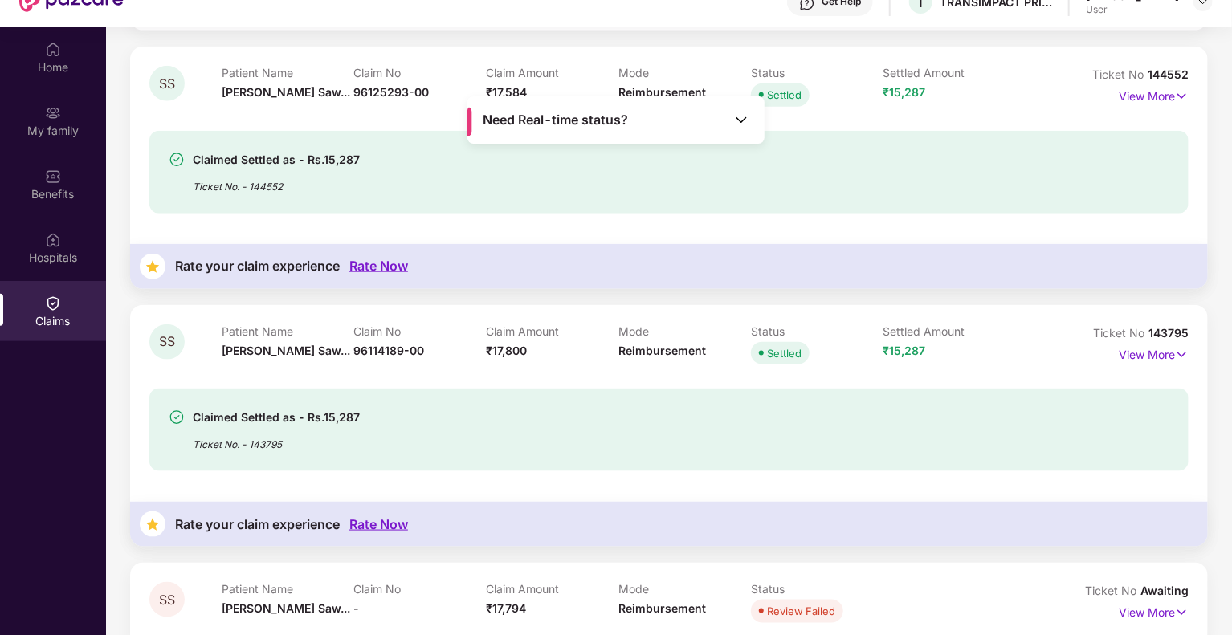
scroll to position [90, 0]
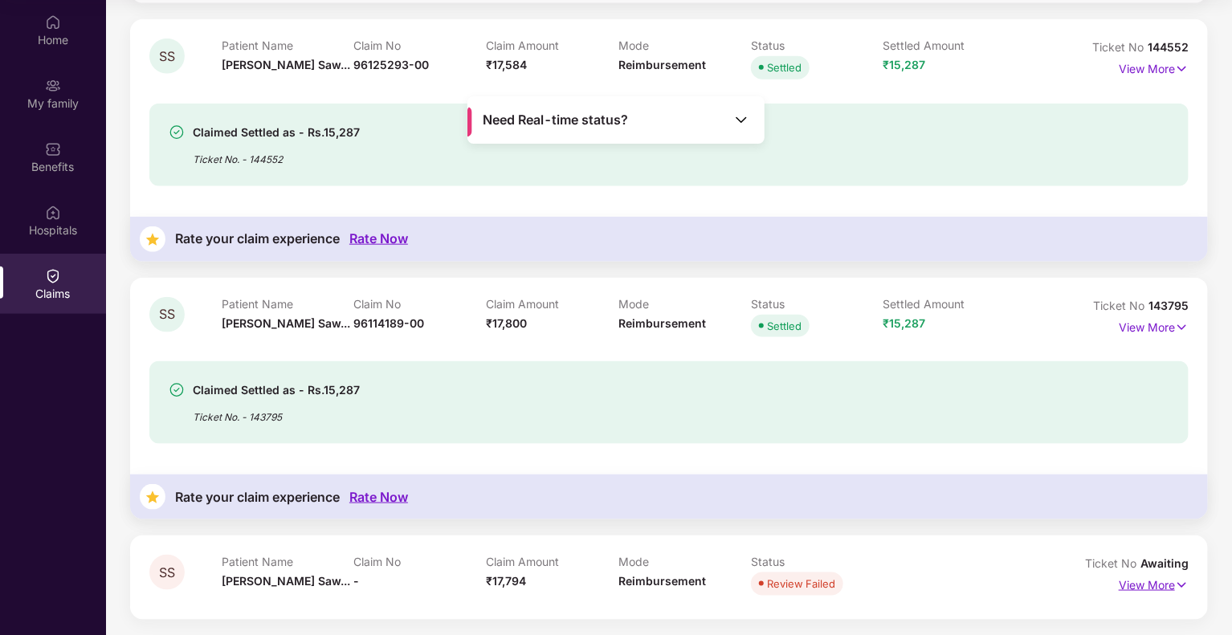
click at [1183, 586] on img at bounding box center [1182, 586] width 14 height 18
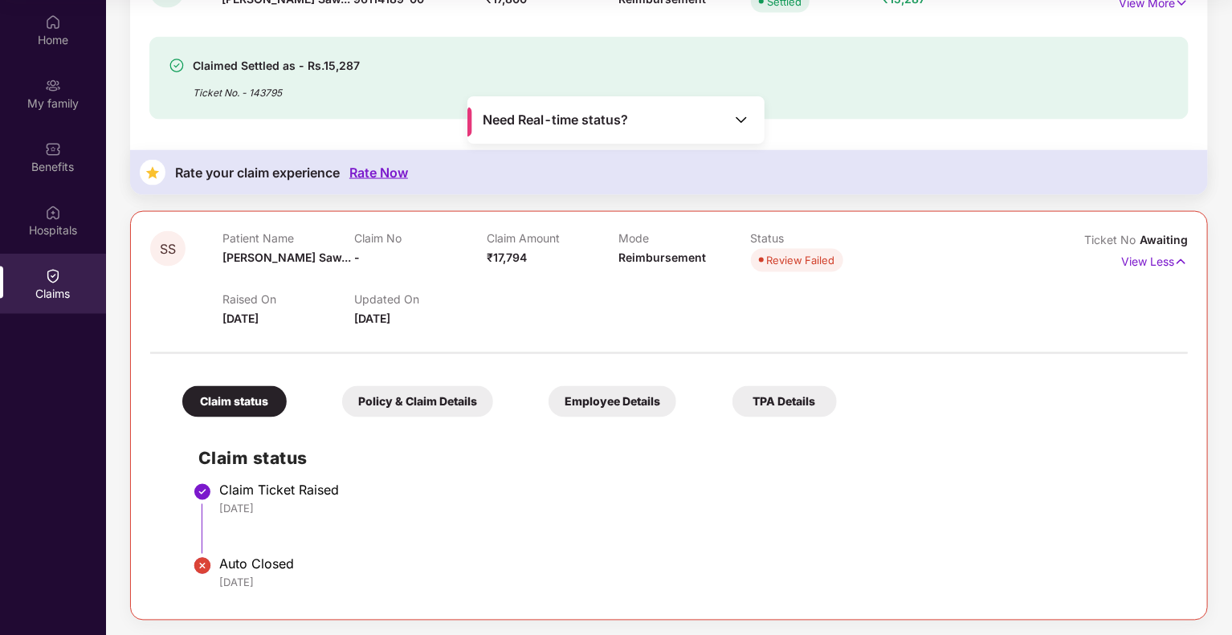
scroll to position [1083, 0]
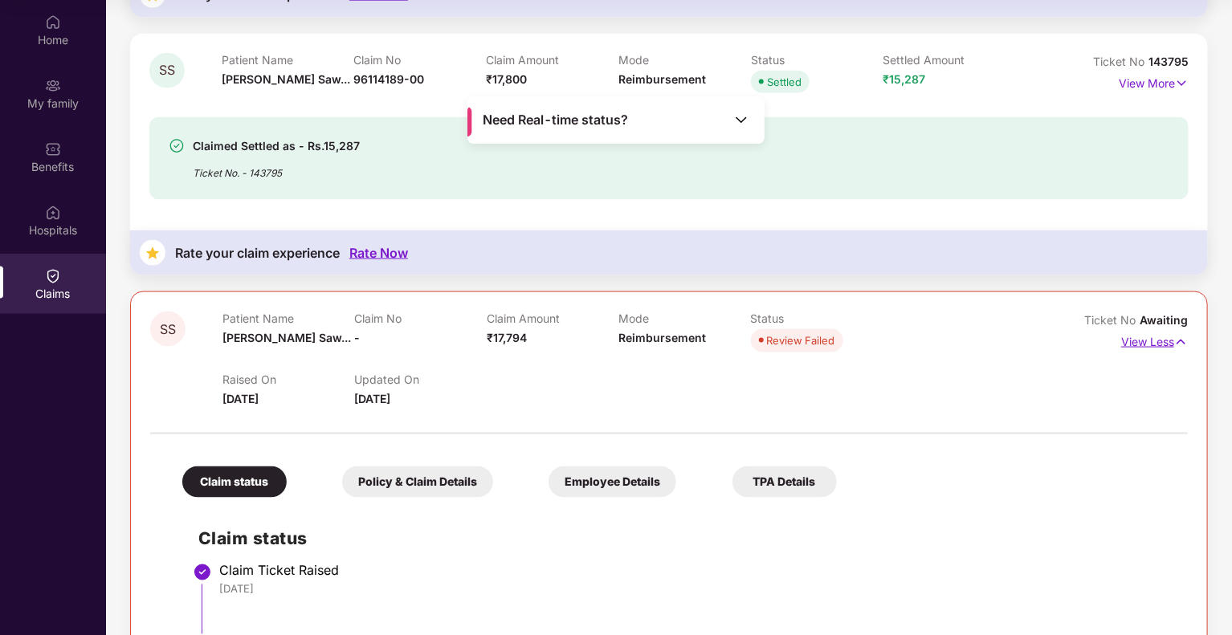
click at [1172, 340] on p "View Less" at bounding box center [1154, 340] width 67 height 22
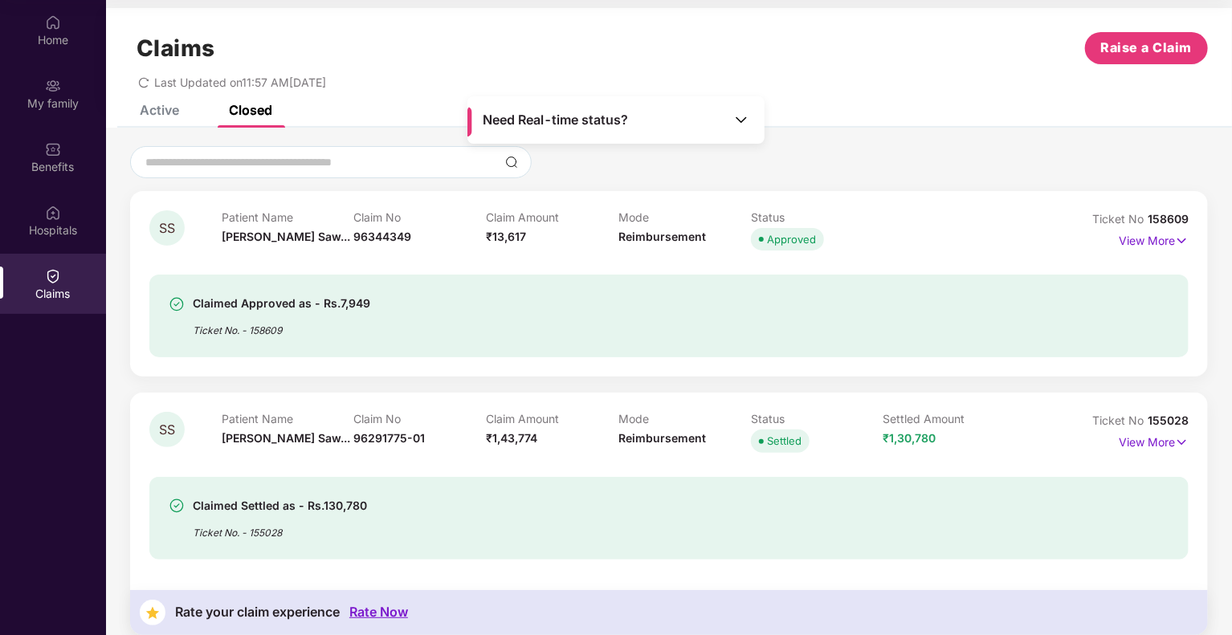
scroll to position [0, 0]
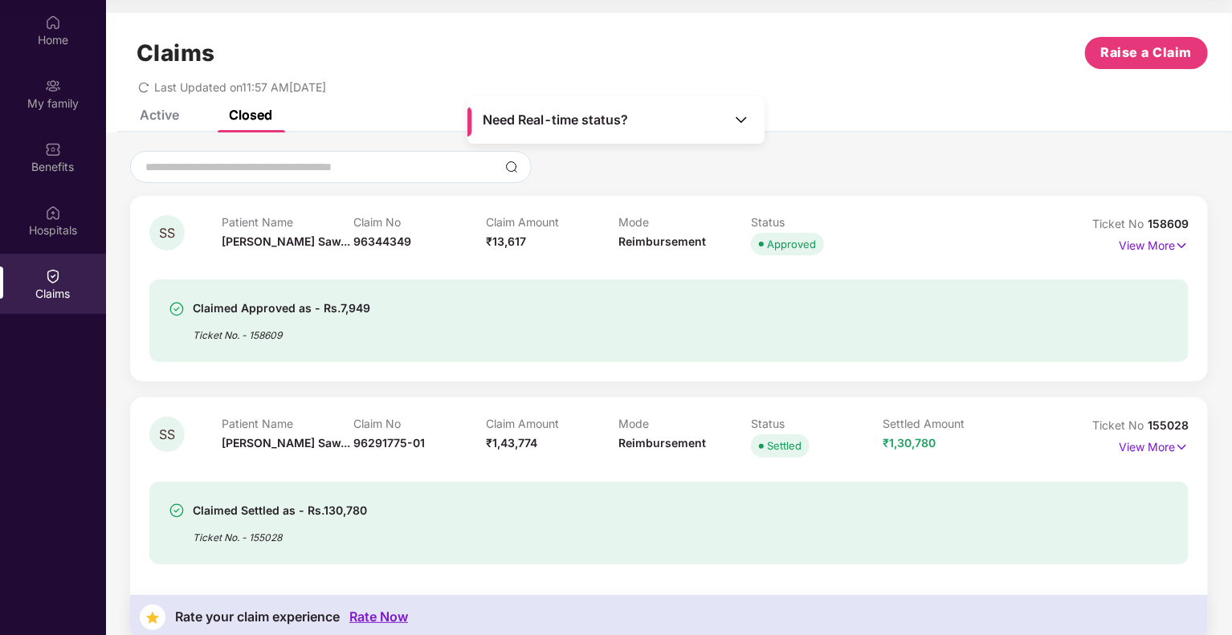
click at [164, 117] on div "Active" at bounding box center [159, 115] width 39 height 16
